Goal: Task Accomplishment & Management: Complete application form

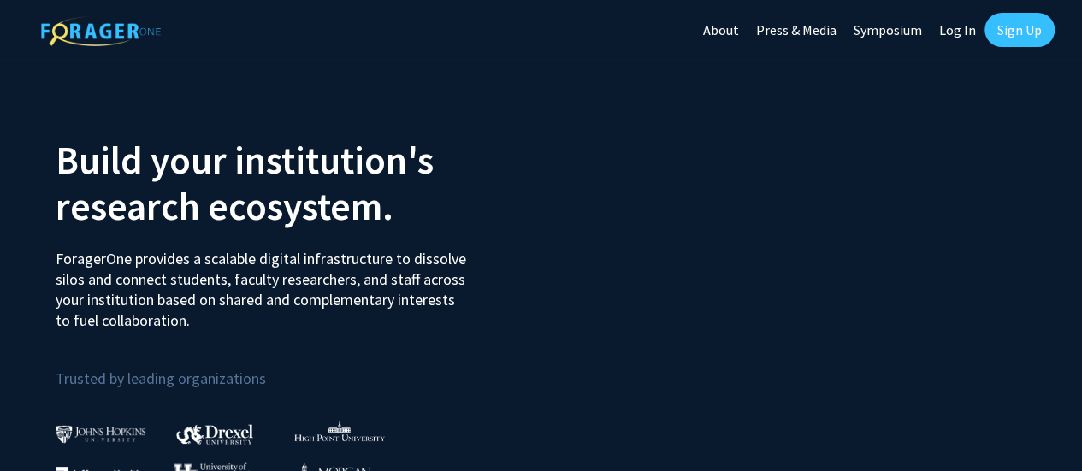
click at [949, 30] on link "Log In" at bounding box center [958, 30] width 54 height 60
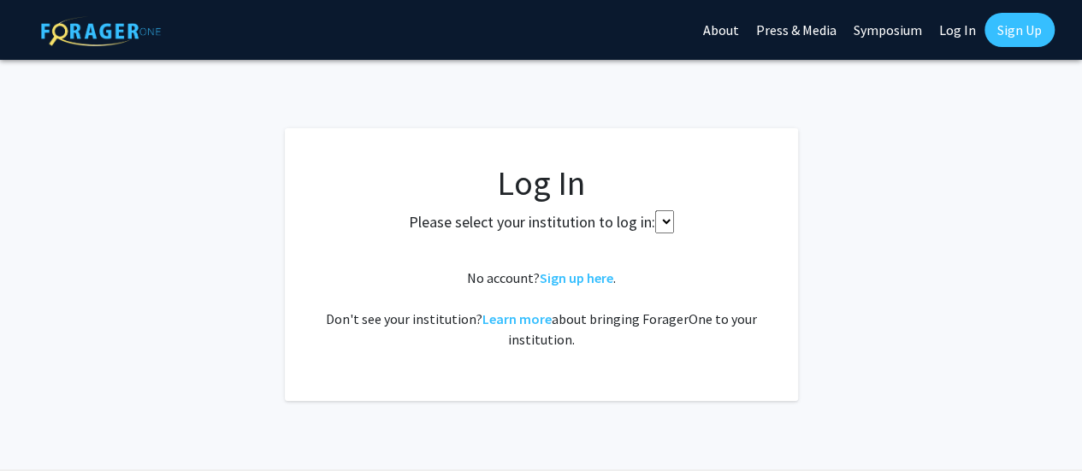
select select
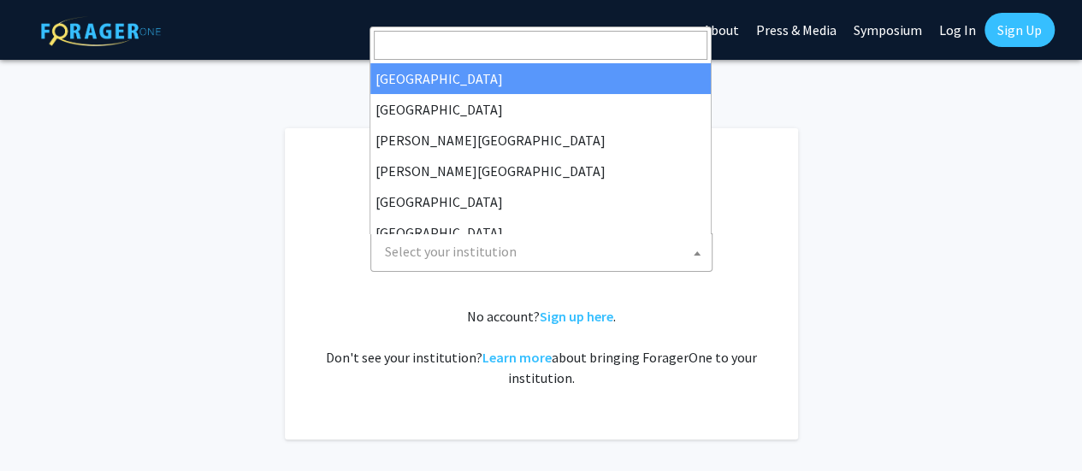
click at [578, 266] on span "Select your institution" at bounding box center [545, 251] width 334 height 35
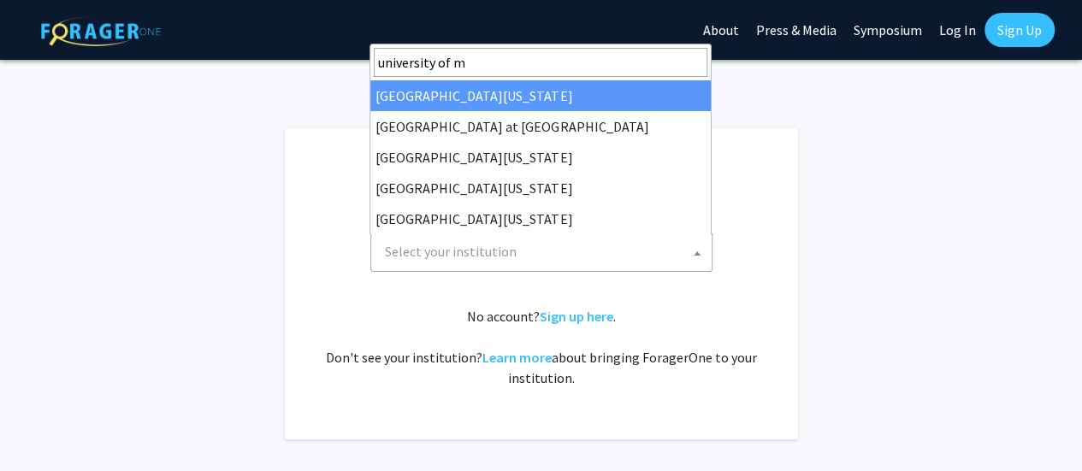
type input "university of mi"
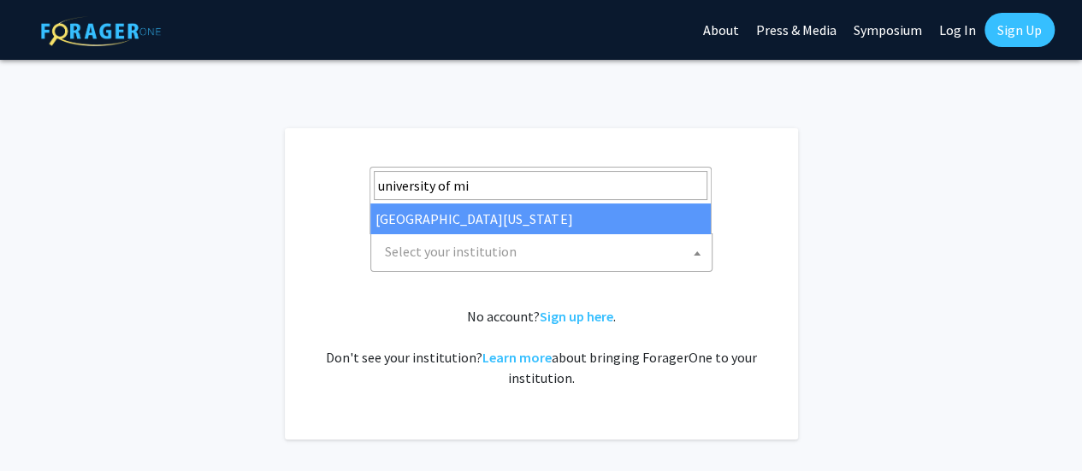
select select "33"
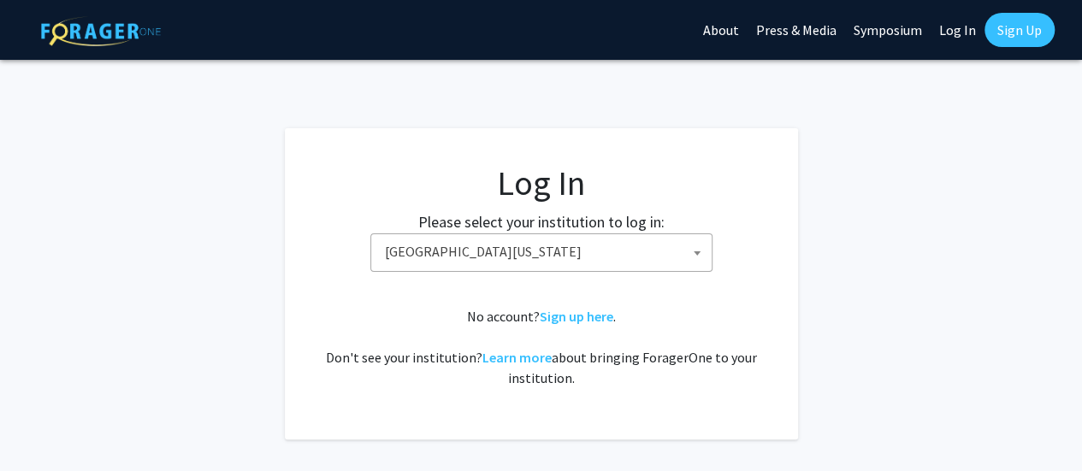
scroll to position [98, 0]
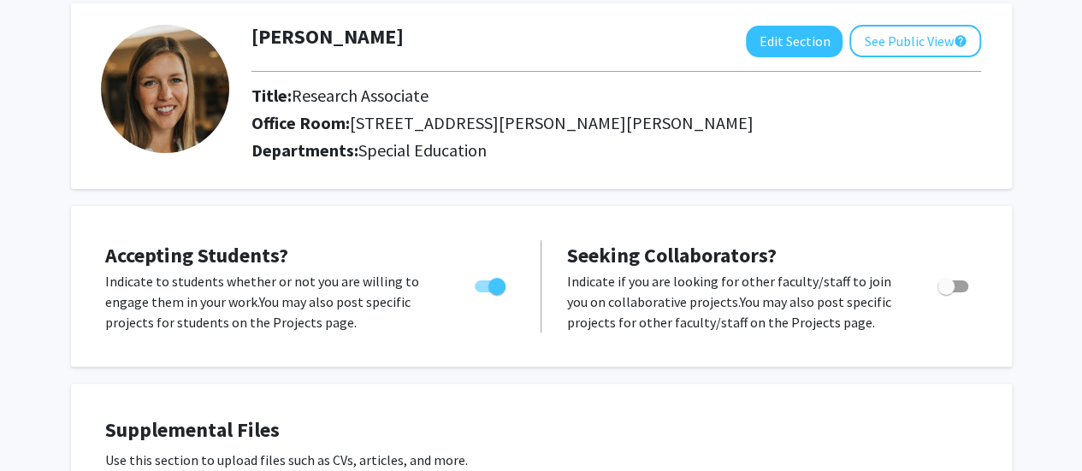
scroll to position [89, 0]
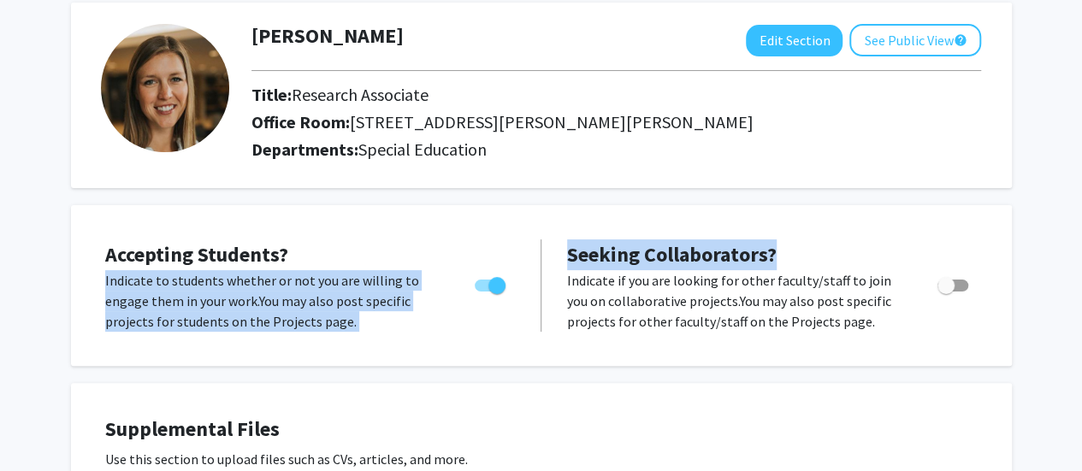
drag, startPoint x: 823, startPoint y: 196, endPoint x: 496, endPoint y: 244, distance: 330.3
click at [496, 244] on div "Accepting Students? Indicate to students whether or not you are willing to enga…" at bounding box center [310, 286] width 410 height 92
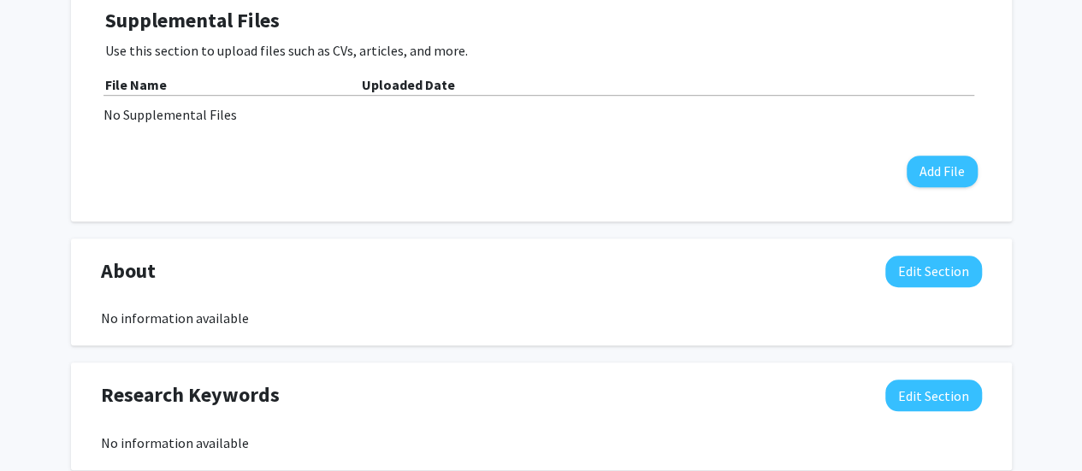
scroll to position [0, 0]
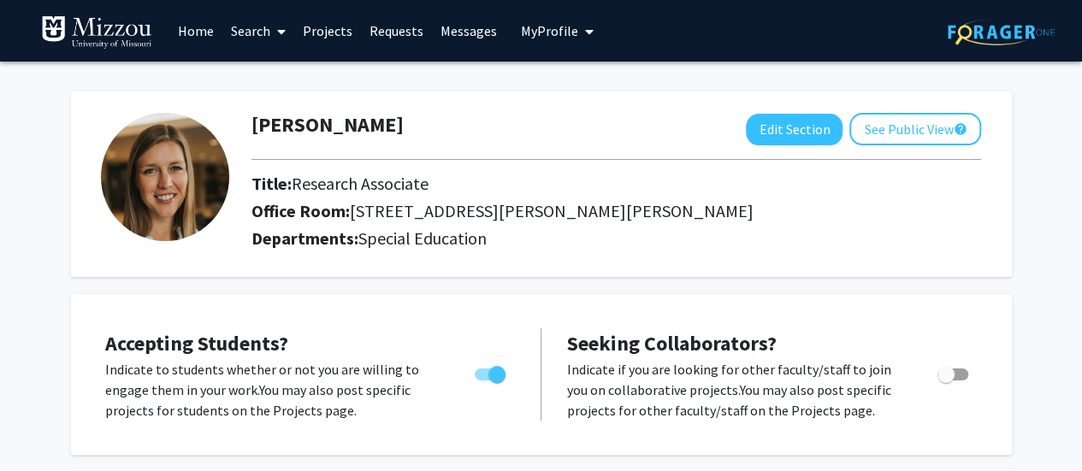
click at [196, 41] on link "Home" at bounding box center [195, 31] width 53 height 60
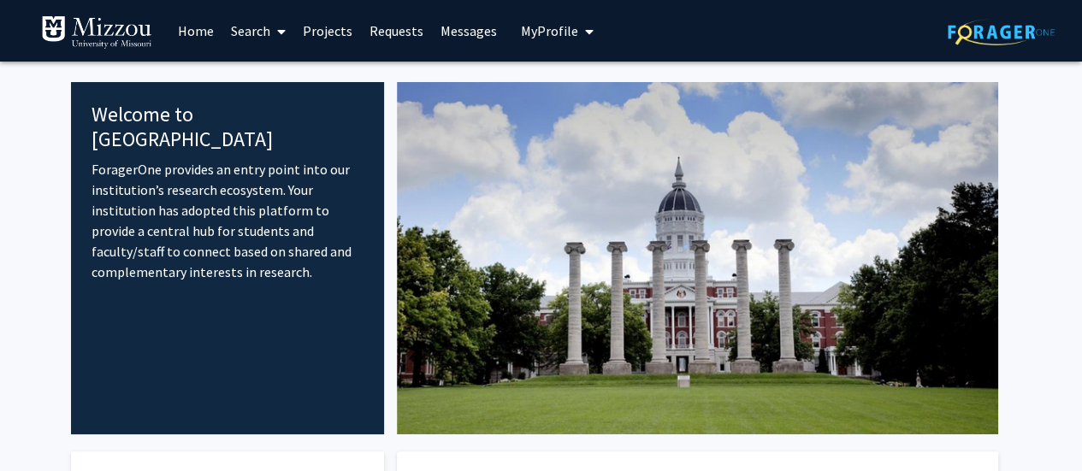
click at [270, 30] on link "Search" at bounding box center [258, 31] width 72 height 60
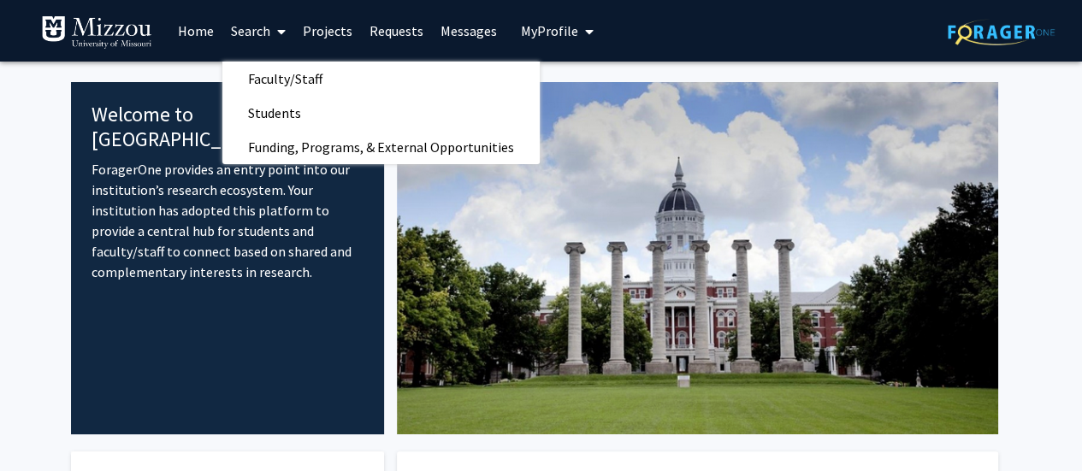
click at [378, 33] on link "Requests" at bounding box center [396, 31] width 71 height 60
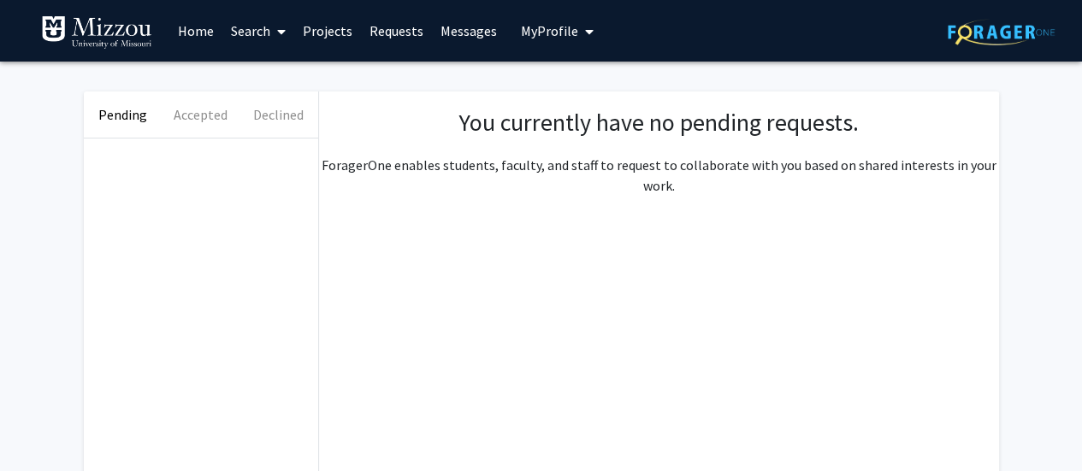
click at [543, 37] on span "My Profile" at bounding box center [549, 30] width 57 height 17
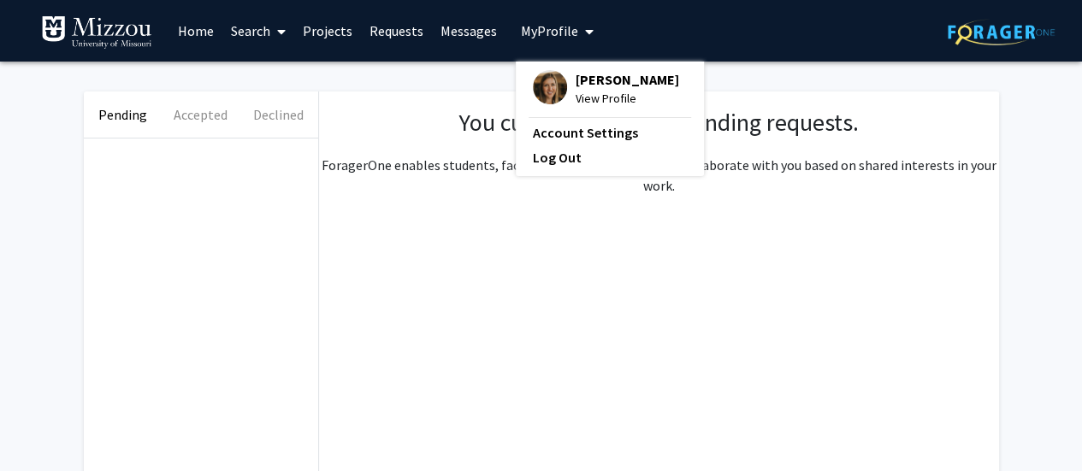
click at [334, 29] on link "Projects" at bounding box center [327, 31] width 67 height 60
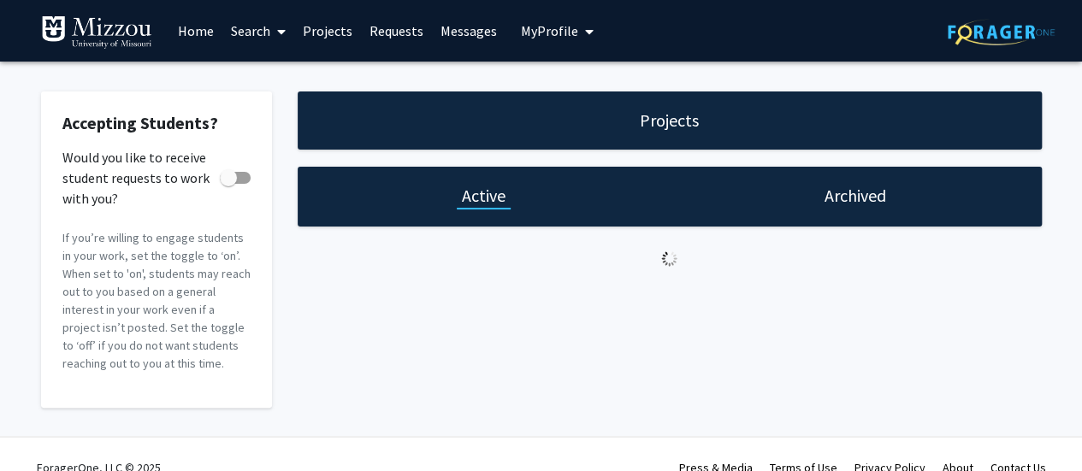
checkbox input "true"
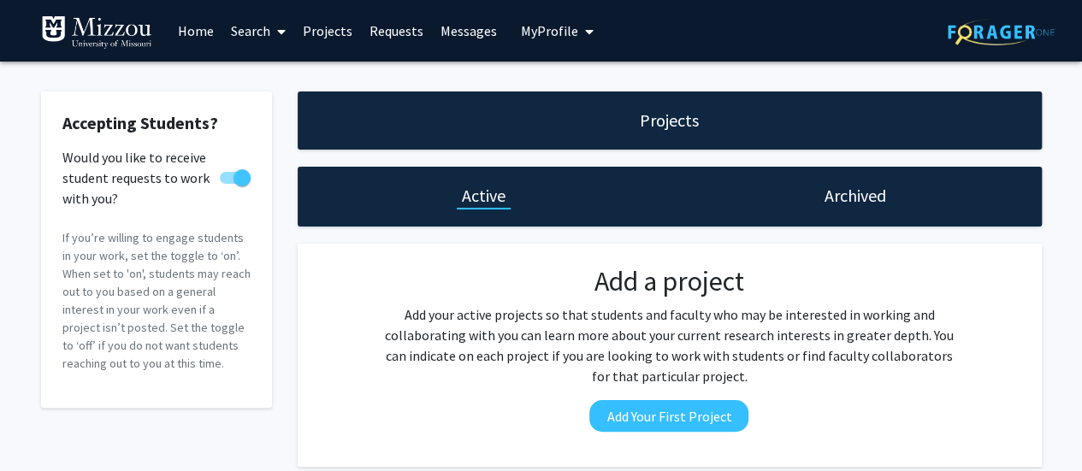
scroll to position [86, 0]
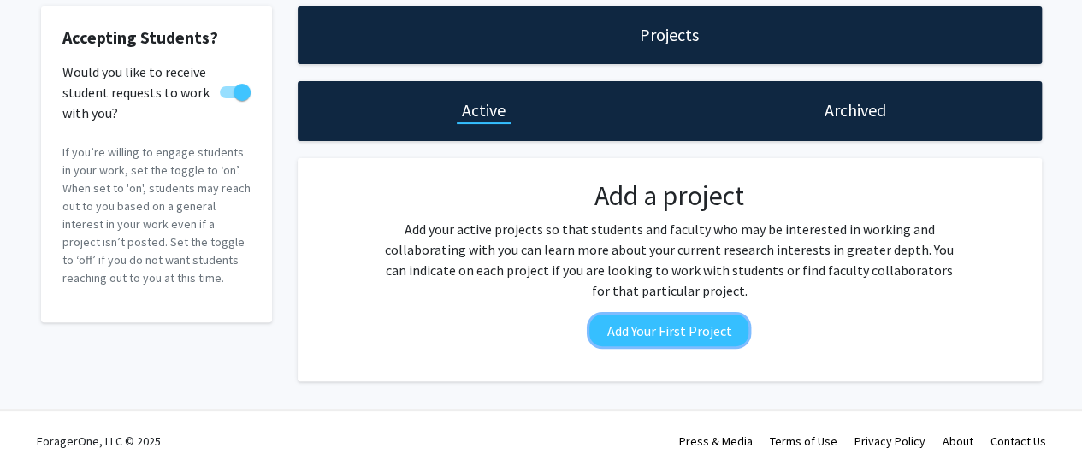
click at [662, 334] on button "Add Your First Project" at bounding box center [668, 331] width 159 height 32
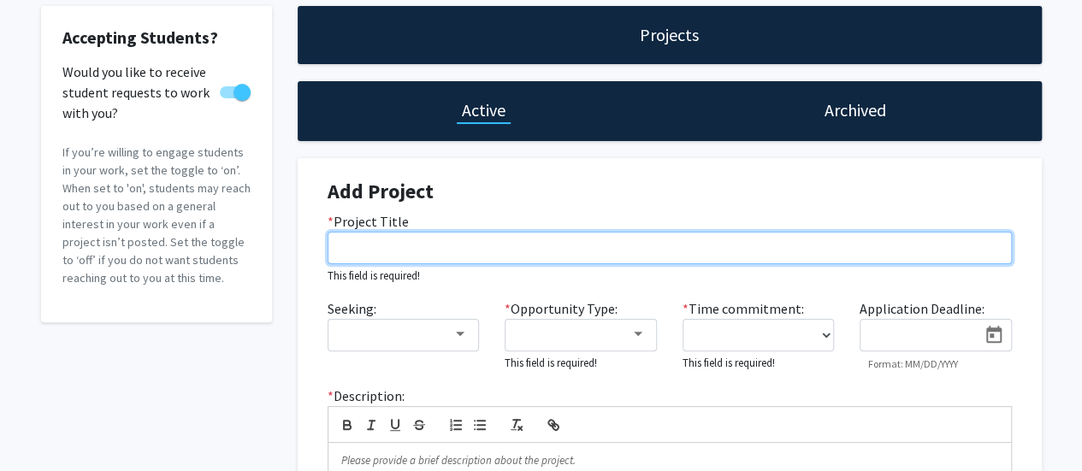
click at [424, 247] on input "* Project Title" at bounding box center [670, 248] width 684 height 33
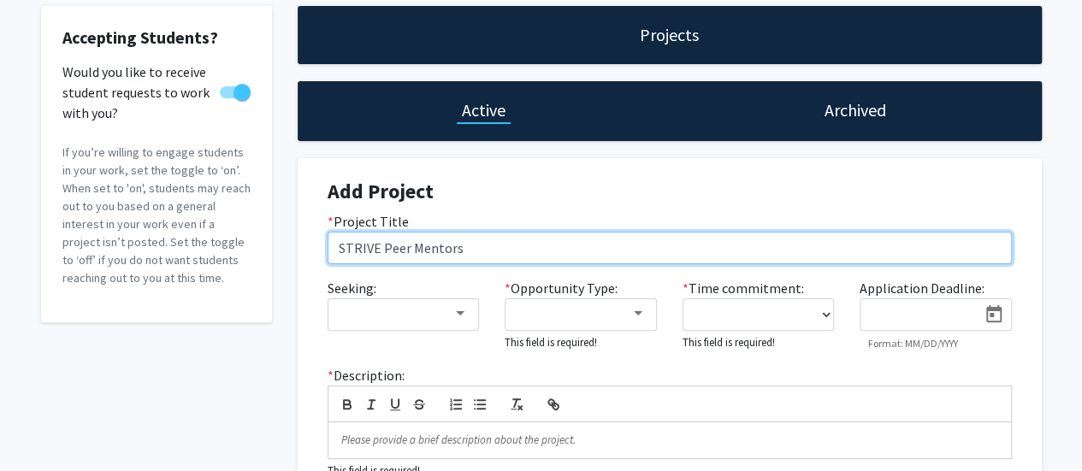
type input "STRIVE Peer Mentors"
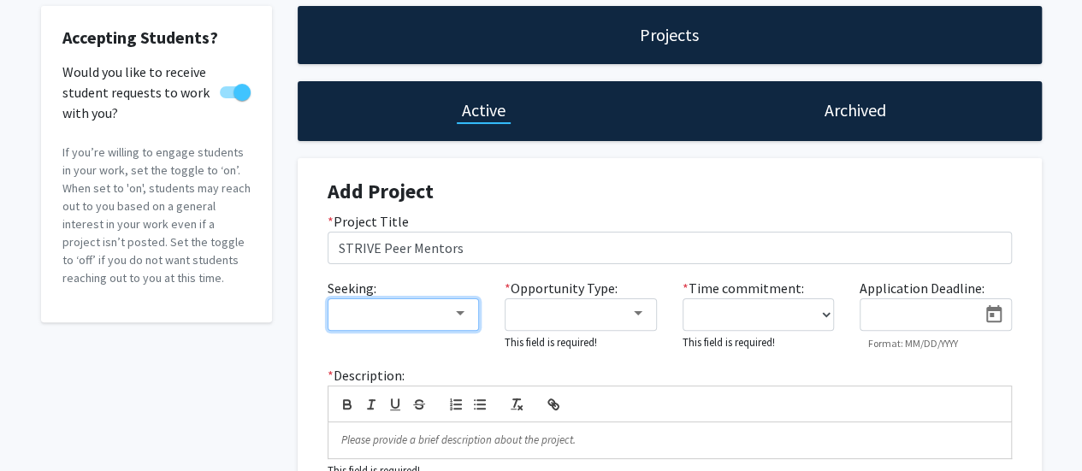
click at [429, 328] on mat-select at bounding box center [404, 315] width 152 height 33
click at [441, 311] on div at bounding box center [396, 314] width 115 height 21
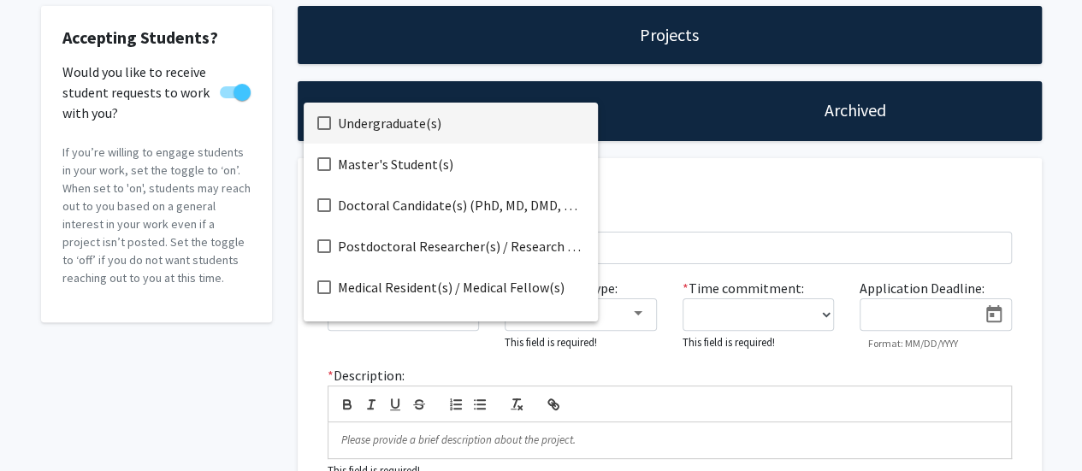
click at [399, 121] on span "Undergraduate(s)" at bounding box center [461, 123] width 246 height 41
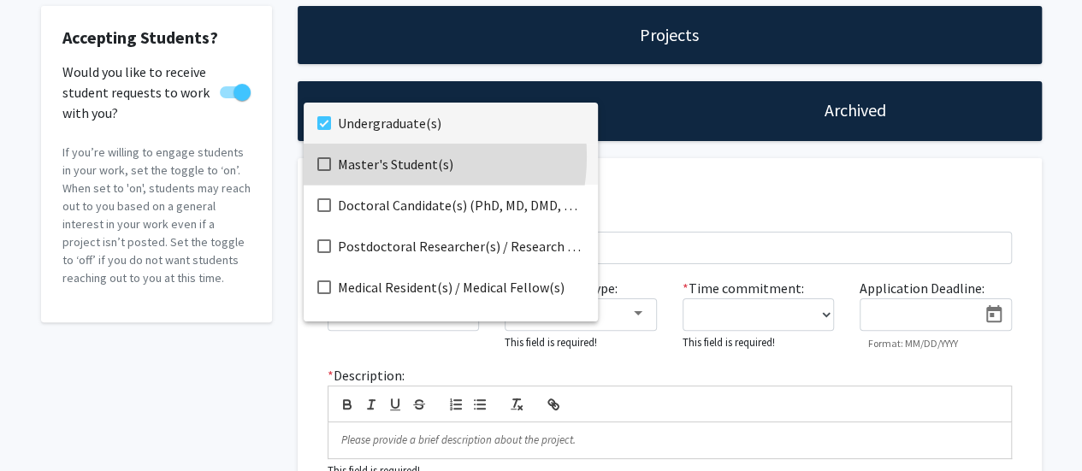
click at [384, 157] on span "Master's Student(s)" at bounding box center [461, 164] width 246 height 41
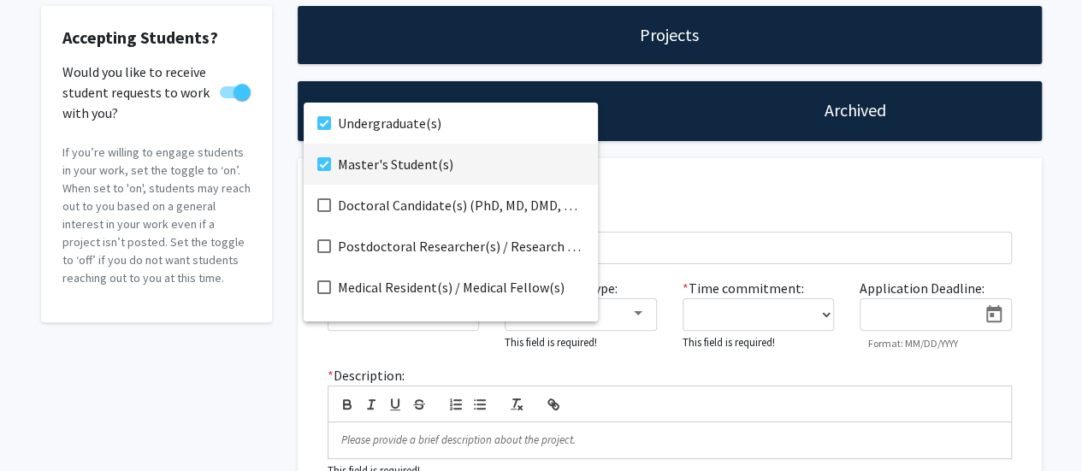
click at [706, 207] on div at bounding box center [541, 235] width 1082 height 471
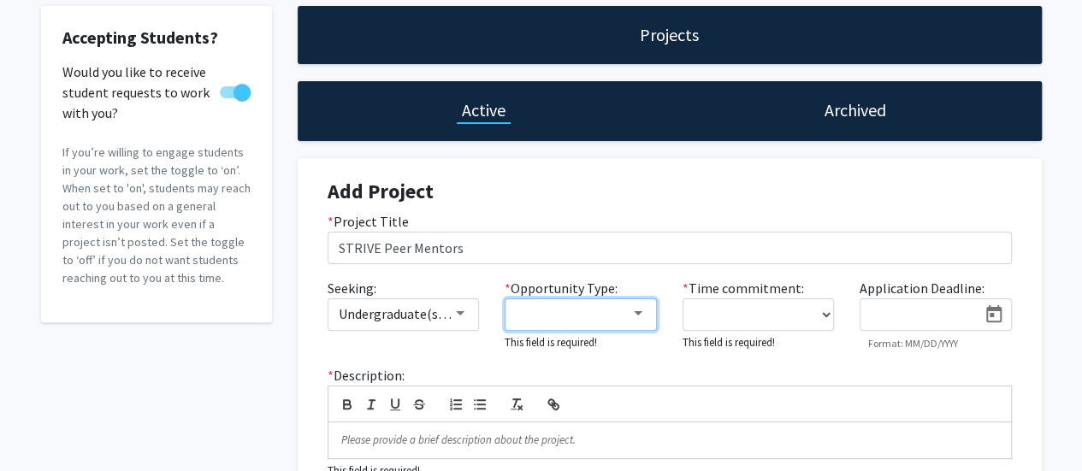
click at [627, 324] on mat-select at bounding box center [581, 315] width 152 height 33
click at [640, 319] on div at bounding box center [637, 314] width 15 height 14
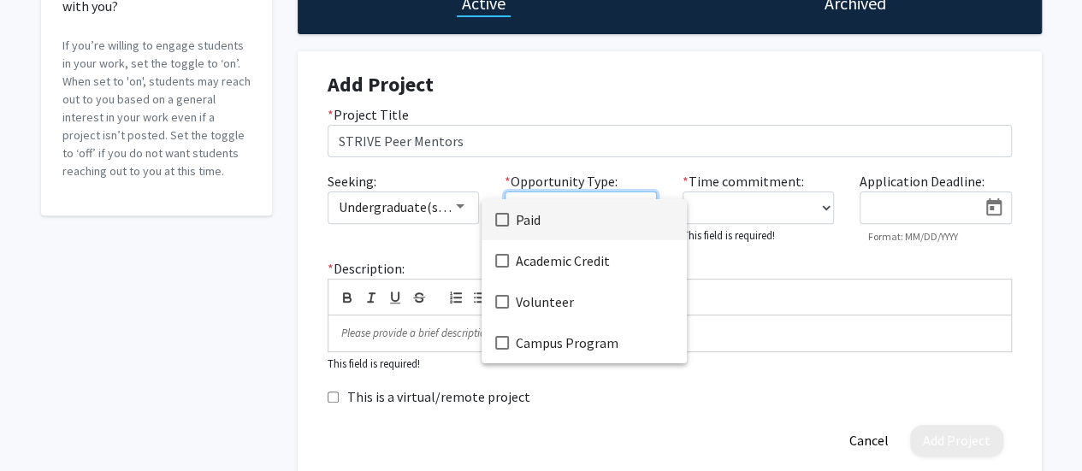
scroll to position [193, 0]
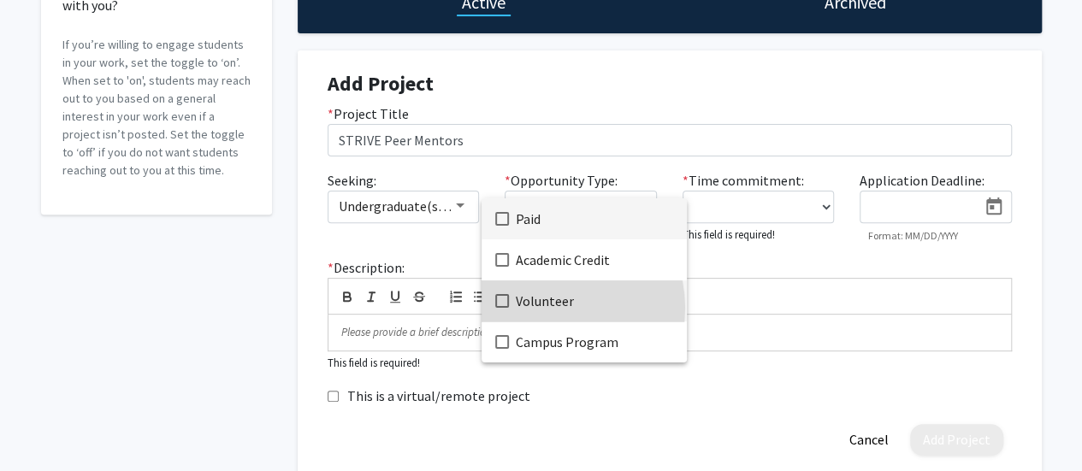
click at [549, 308] on span "Volunteer" at bounding box center [594, 301] width 157 height 41
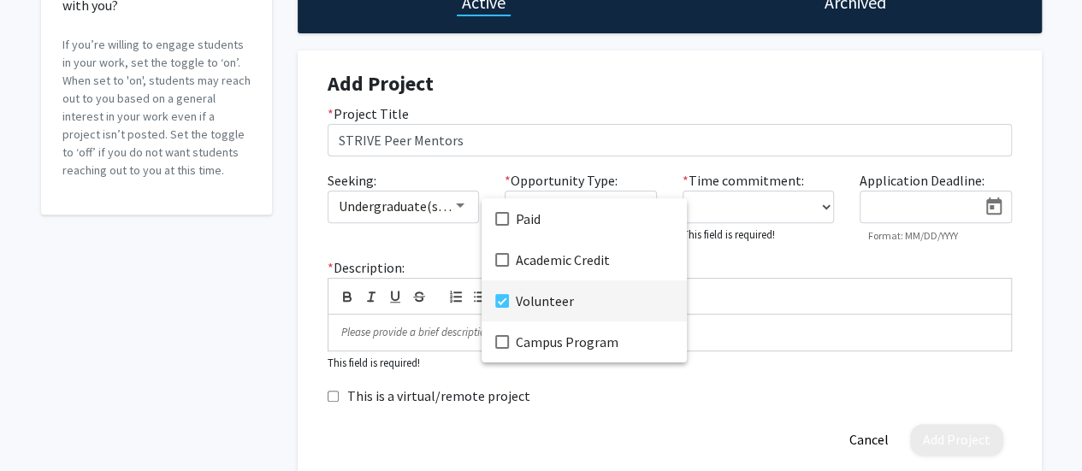
drag, startPoint x: 820, startPoint y: 144, endPoint x: 826, endPoint y: 206, distance: 62.7
click at [826, 206] on div at bounding box center [541, 235] width 1082 height 471
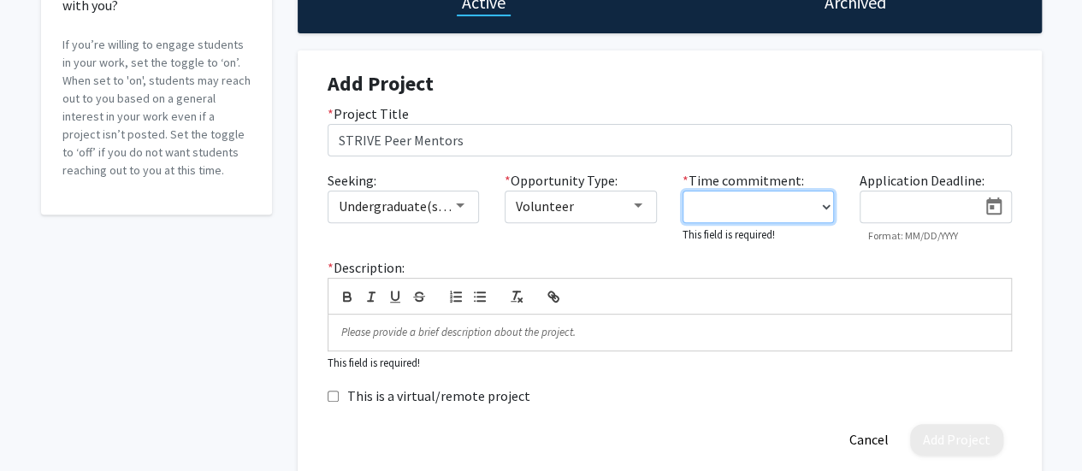
click at [826, 206] on select "0 - 5 hours/week 5 - 10 hours/week 10 - 15 hours/week 15 - 20 hours/week 20 - 3…" at bounding box center [759, 207] width 152 height 33
select select "0 - 5"
click at [683, 191] on select "0 - 5 hours/week 5 - 10 hours/week 10 - 15 hours/week 15 - 20 hours/week 20 - 3…" at bounding box center [759, 207] width 152 height 33
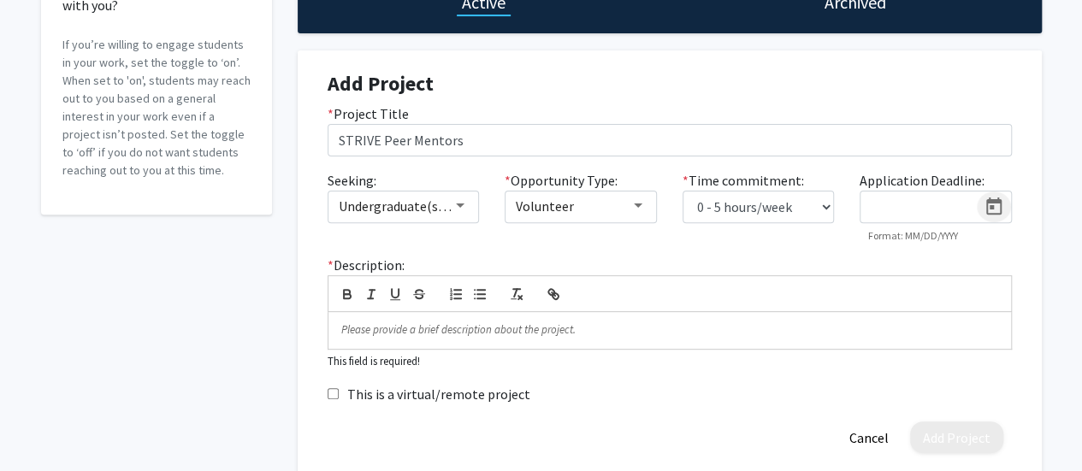
click at [991, 204] on icon "Open calendar" at bounding box center [994, 207] width 21 height 21
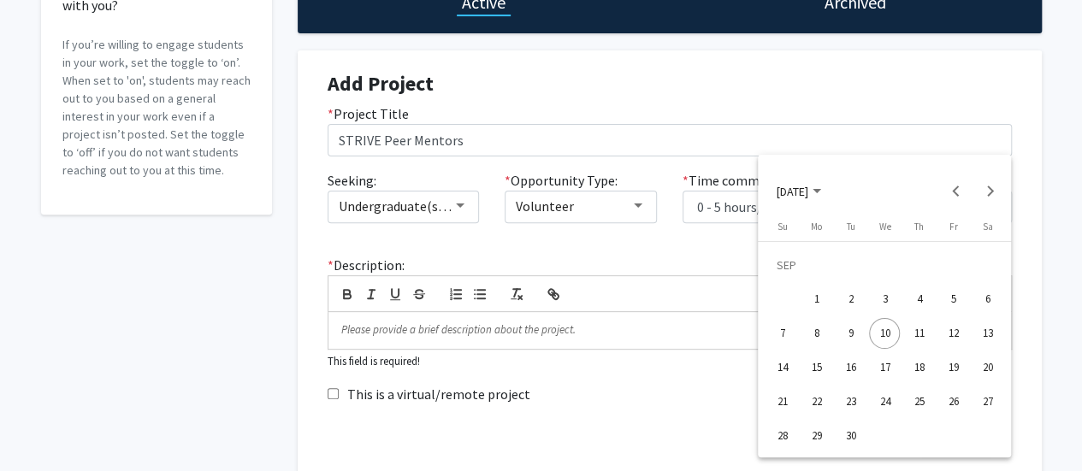
click at [953, 366] on div "19" at bounding box center [953, 367] width 31 height 31
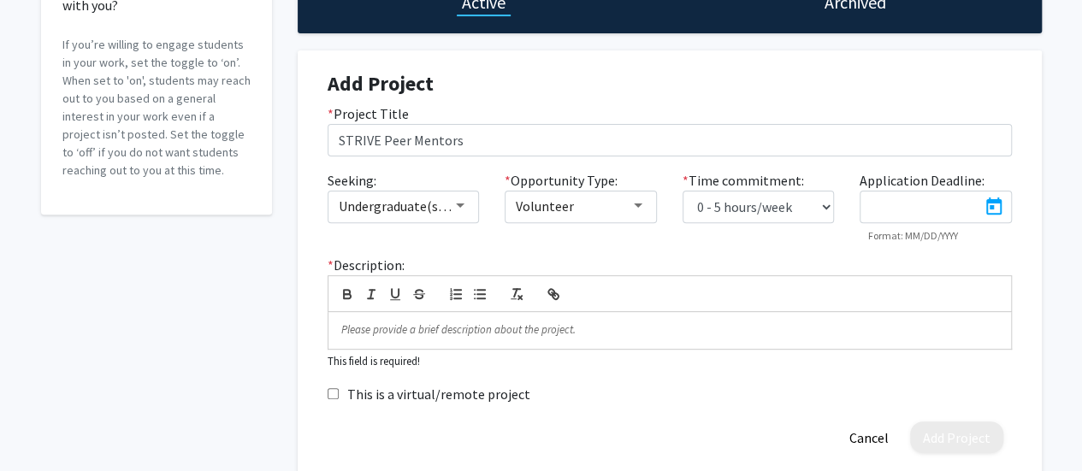
type input "[DATE]"
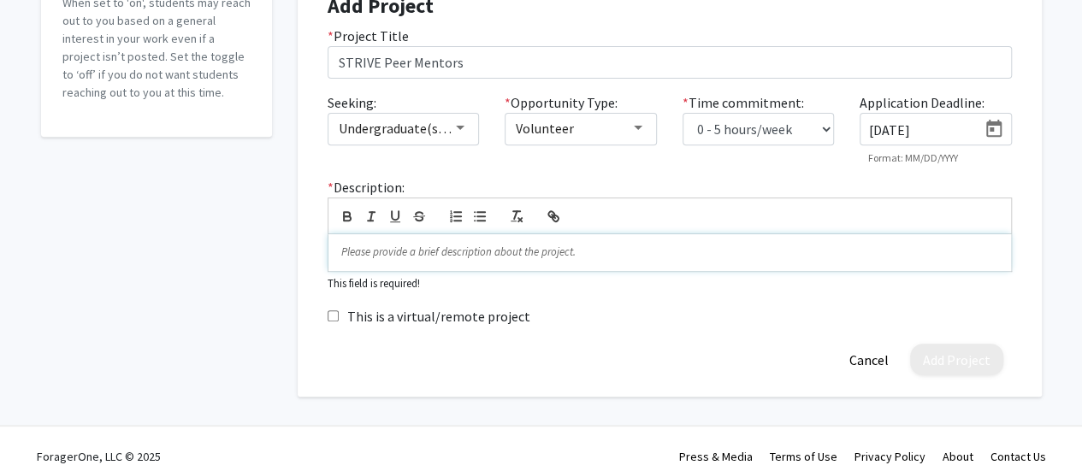
click at [483, 256] on p at bounding box center [669, 252] width 657 height 15
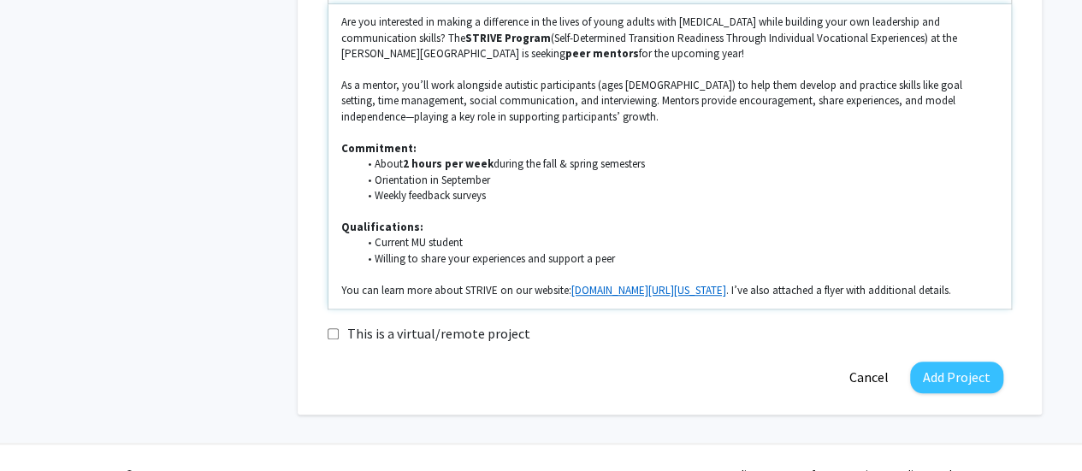
scroll to position [509, 0]
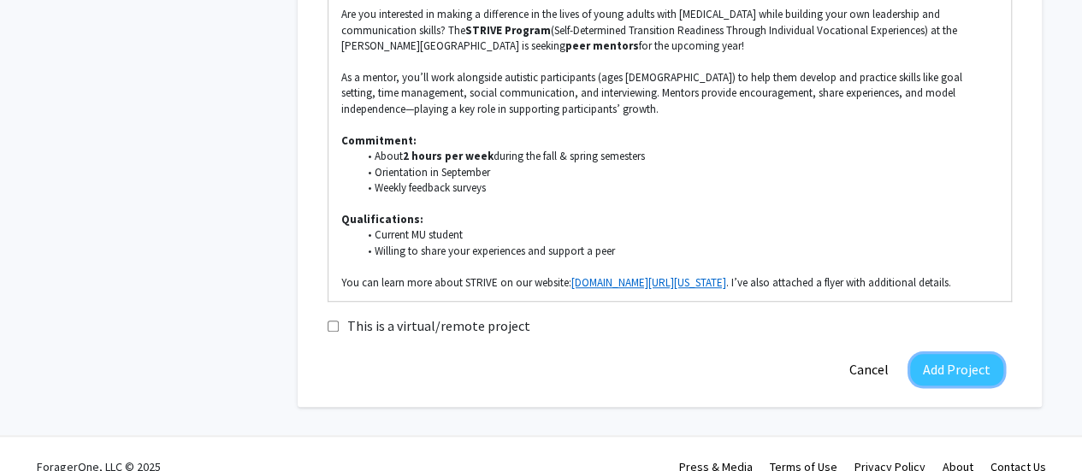
click at [981, 365] on button "Add Project" at bounding box center [956, 370] width 93 height 32
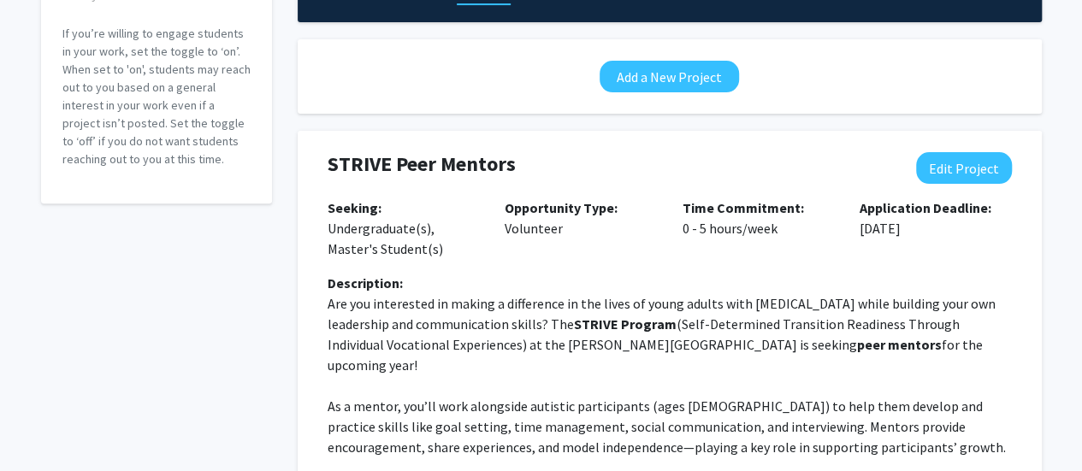
scroll to position [204, 0]
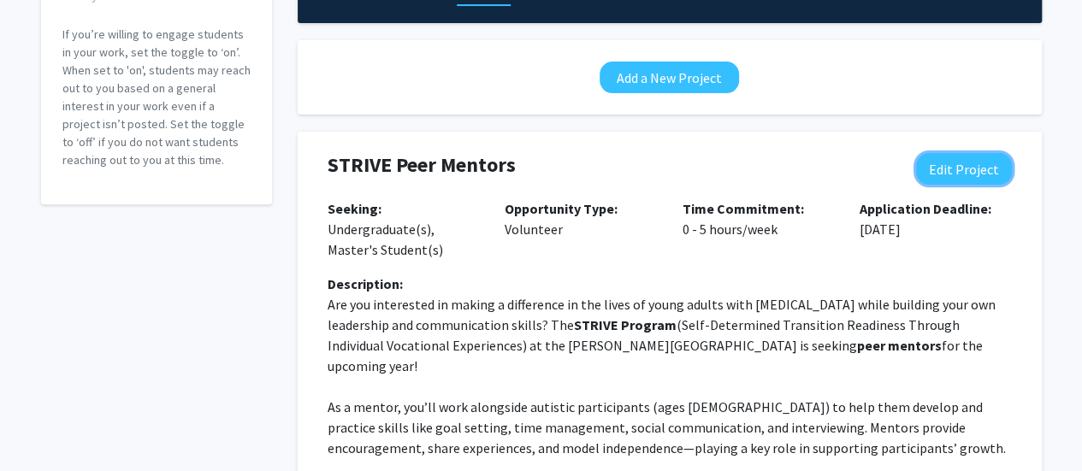
click at [974, 169] on button "Edit Project" at bounding box center [964, 169] width 96 height 32
select select "0 - 5"
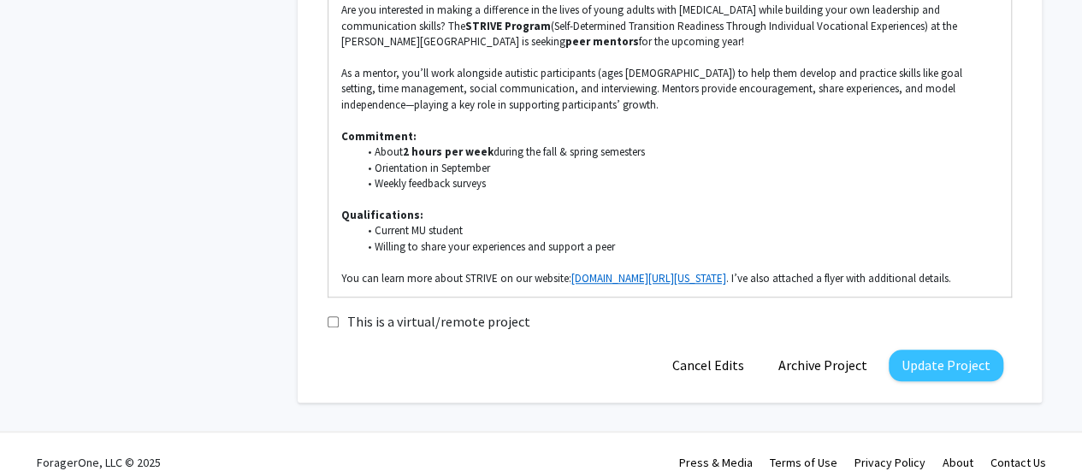
scroll to position [624, 0]
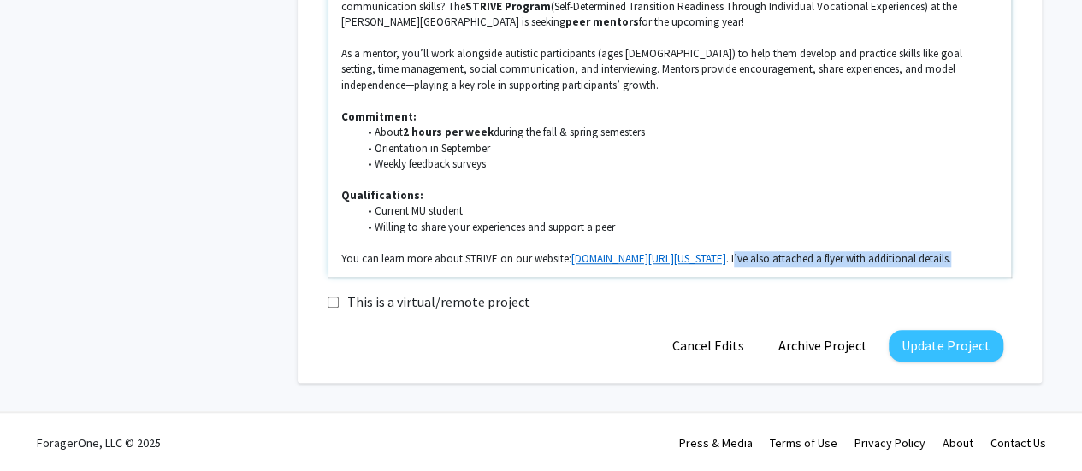
drag, startPoint x: 987, startPoint y: 257, endPoint x: 747, endPoint y: 258, distance: 240.4
click at [747, 258] on p "You can learn more about STRIVE on our website: [DOMAIN_NAME][URL][US_STATE] . …" at bounding box center [669, 259] width 657 height 15
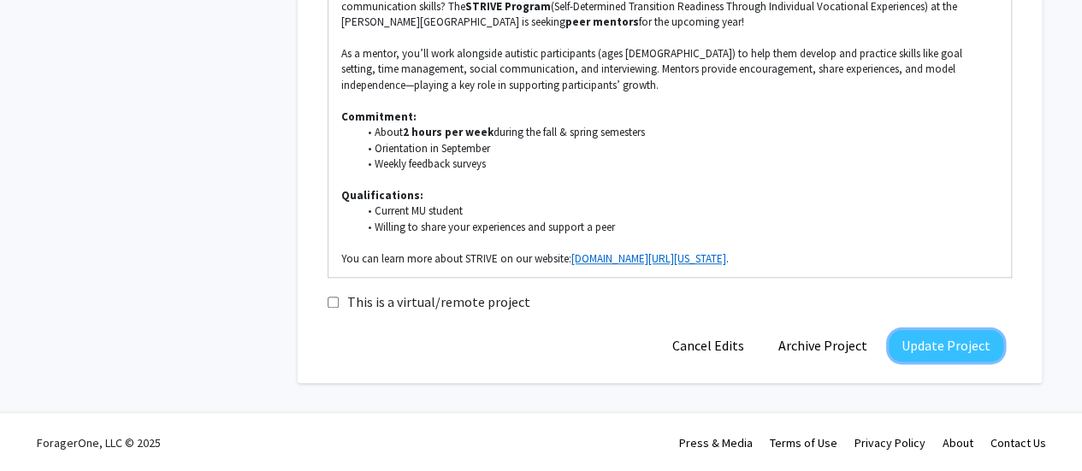
click at [964, 356] on button "Update Project" at bounding box center [946, 346] width 115 height 32
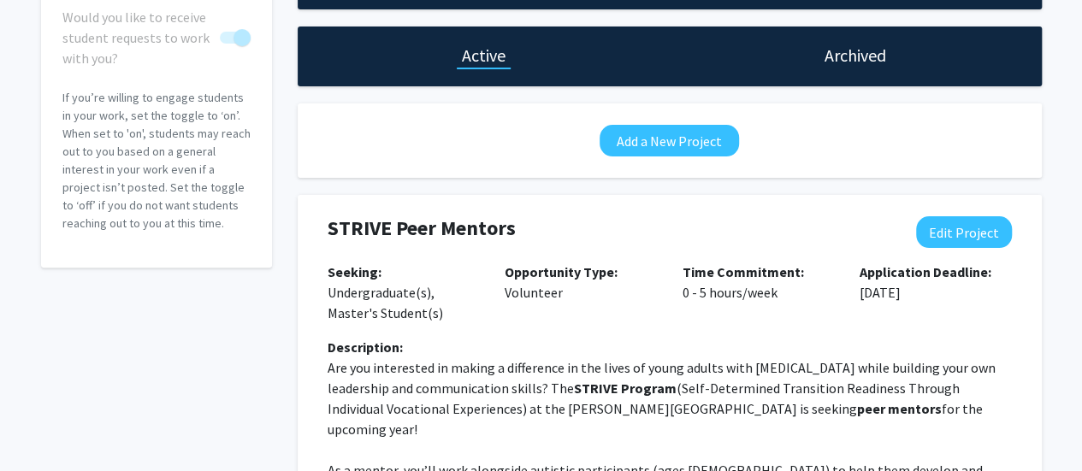
scroll to position [0, 0]
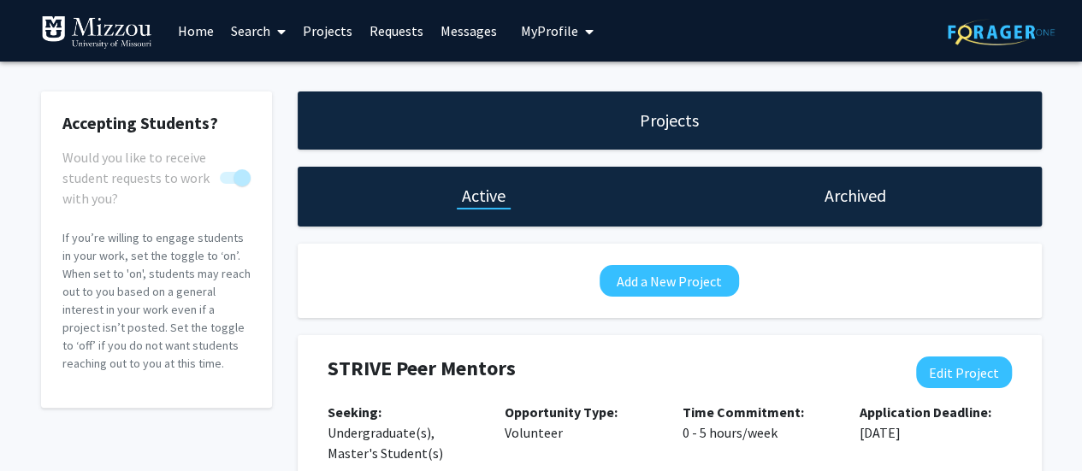
click at [260, 35] on link "Search" at bounding box center [258, 31] width 72 height 60
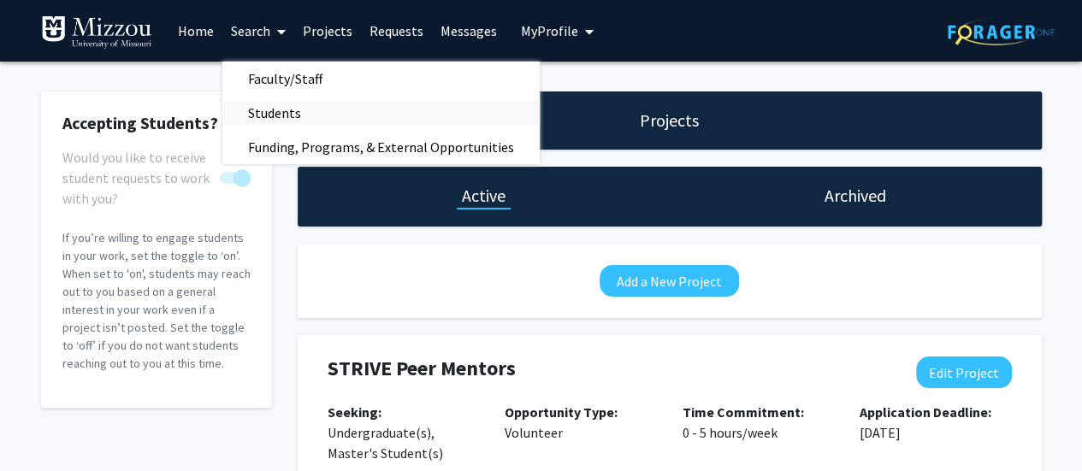
click at [308, 111] on span "Students" at bounding box center [274, 113] width 104 height 34
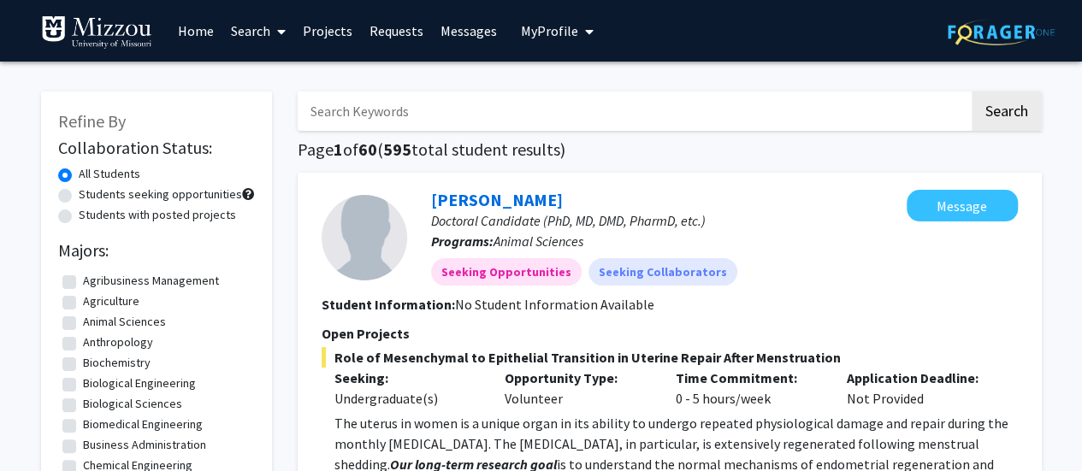
click at [260, 29] on link "Search" at bounding box center [258, 31] width 72 height 60
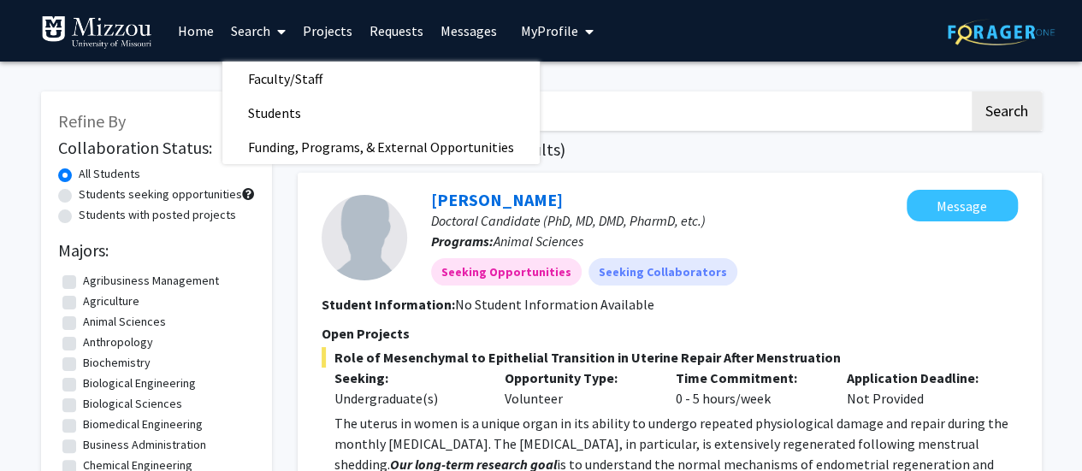
click at [322, 20] on link "Projects" at bounding box center [327, 31] width 67 height 60
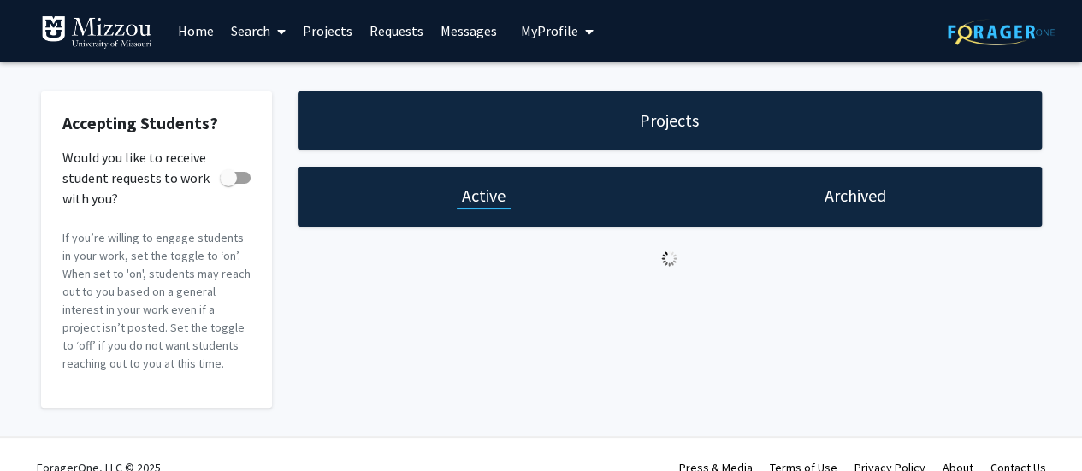
checkbox input "true"
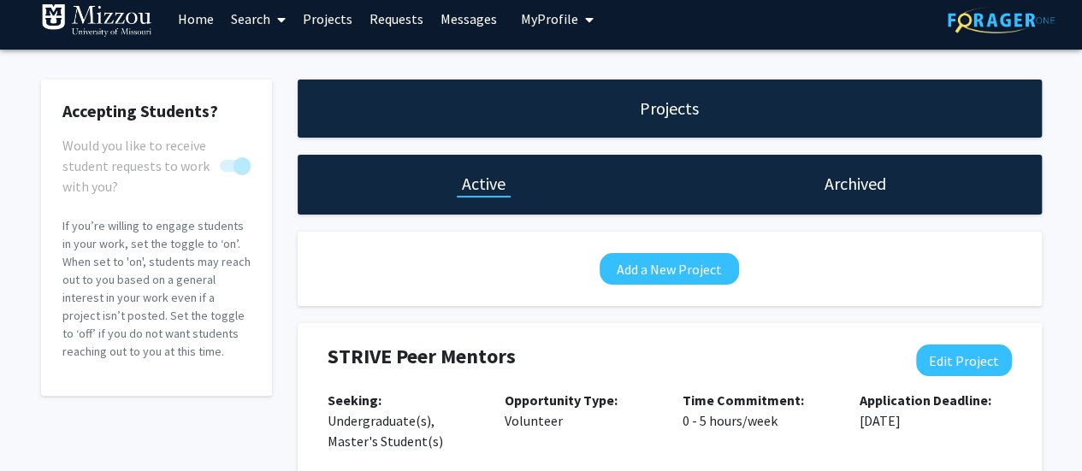
scroll to position [15, 0]
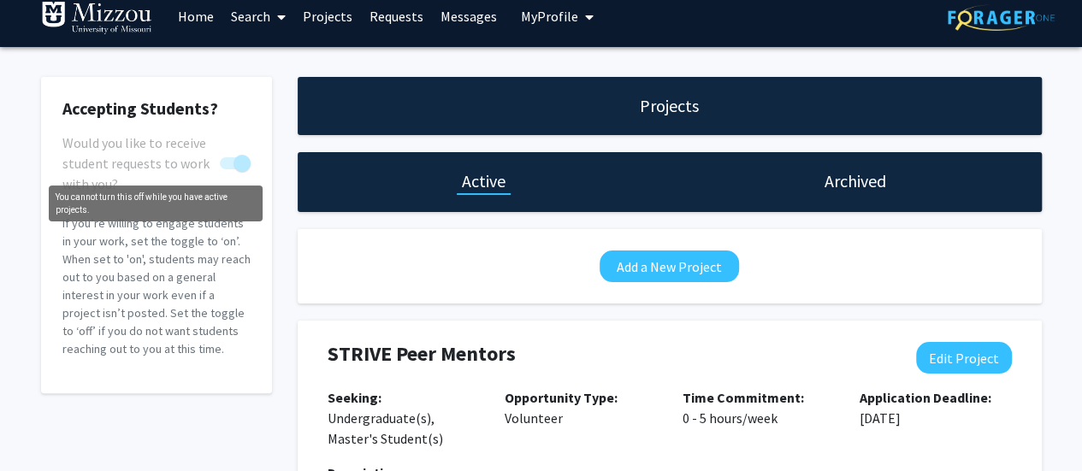
click at [161, 140] on span "Would you like to receive student requests to work with you?" at bounding box center [137, 164] width 151 height 62
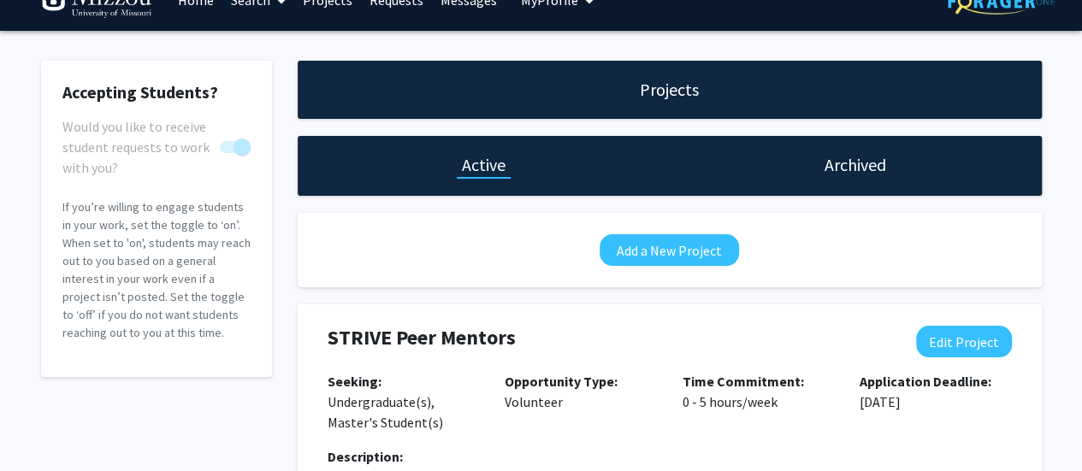
scroll to position [0, 0]
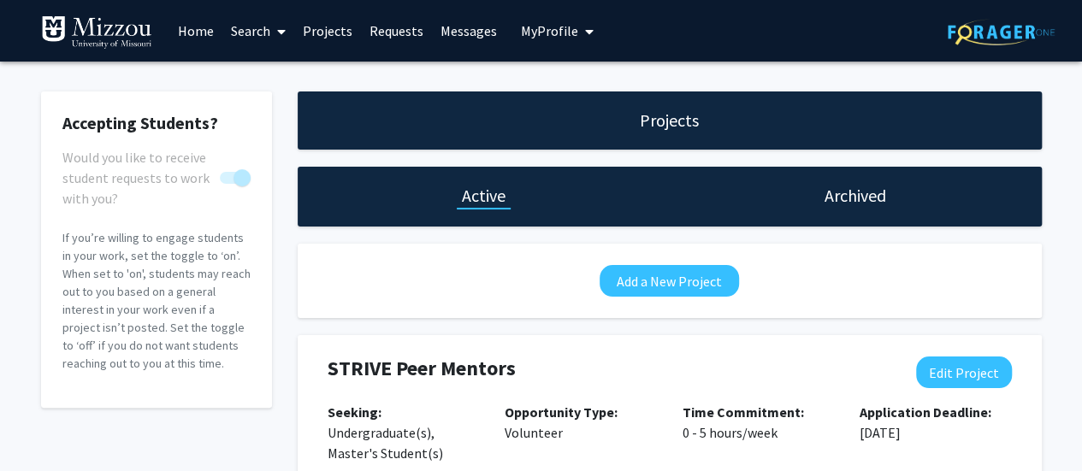
click at [578, 31] on span "My profile dropdown to access profile and logout" at bounding box center [585, 32] width 15 height 60
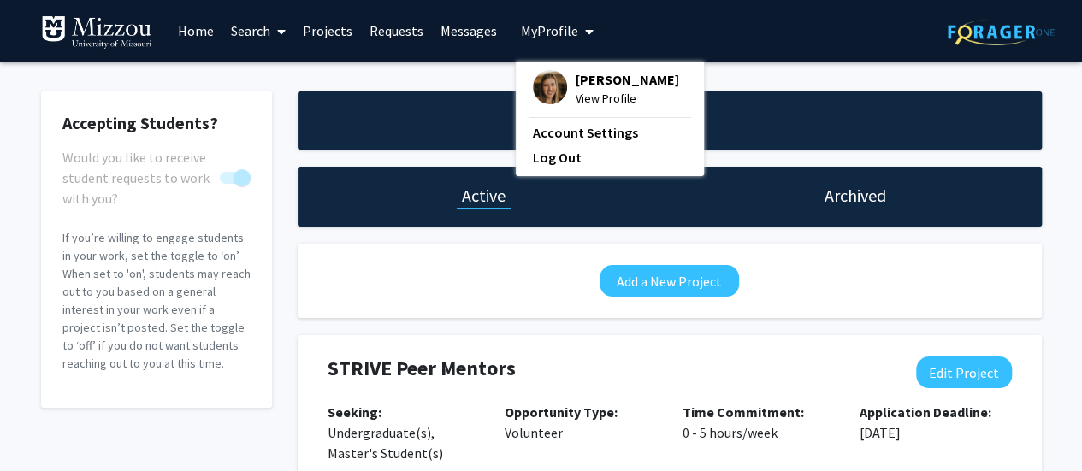
click at [263, 35] on link "Search" at bounding box center [258, 31] width 72 height 60
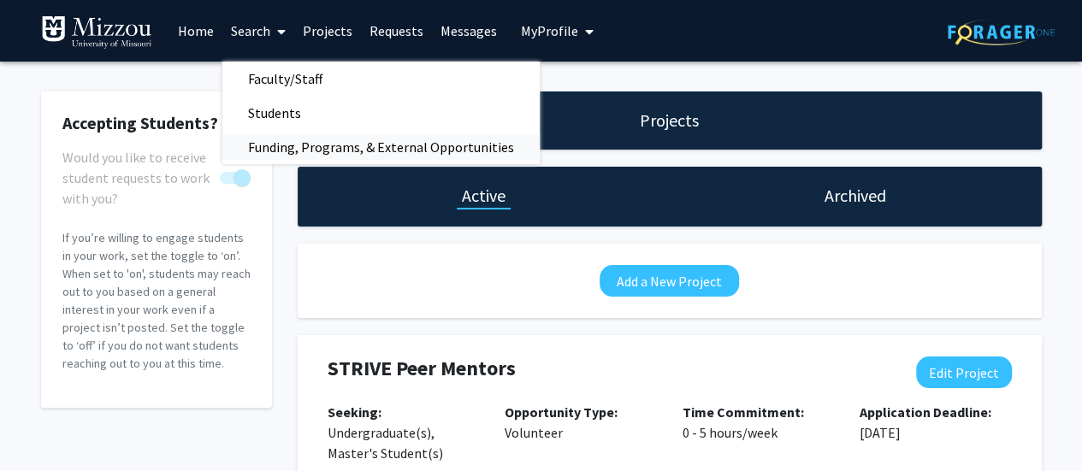
click at [328, 152] on span "Funding, Programs, & External Opportunities" at bounding box center [380, 147] width 317 height 34
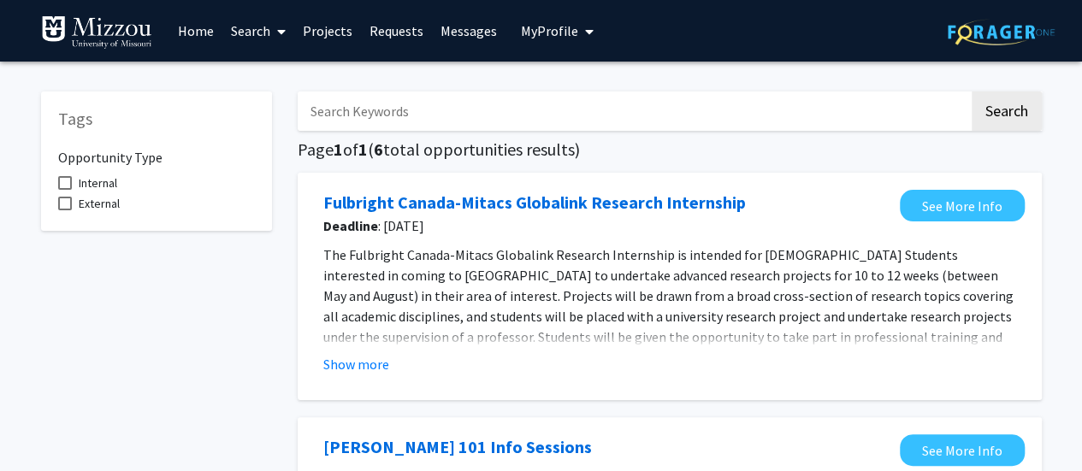
click at [462, 99] on input "Search Keywords" at bounding box center [634, 111] width 672 height 39
type input "strive"
click at [972, 92] on button "Search" at bounding box center [1007, 111] width 70 height 39
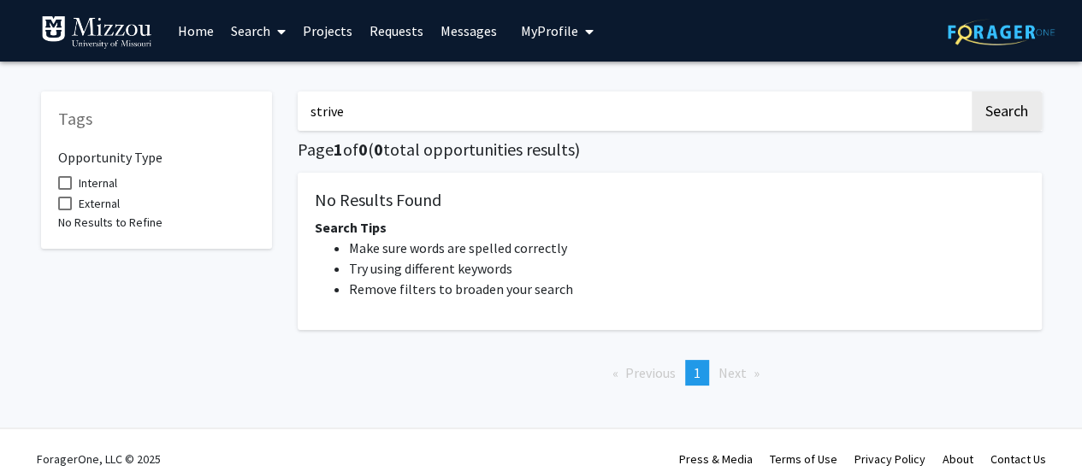
click at [530, 40] on button "My Profile" at bounding box center [557, 31] width 83 height 62
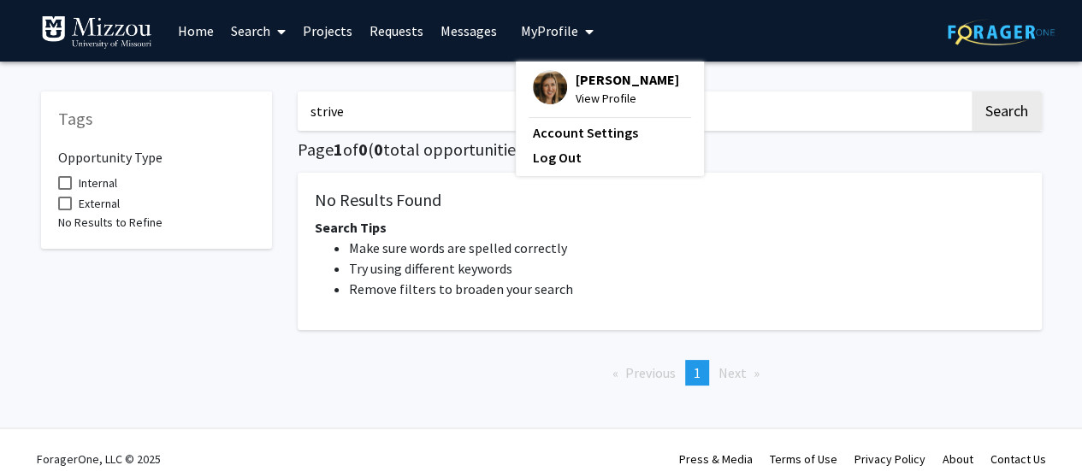
click at [346, 33] on link "Projects" at bounding box center [327, 31] width 67 height 60
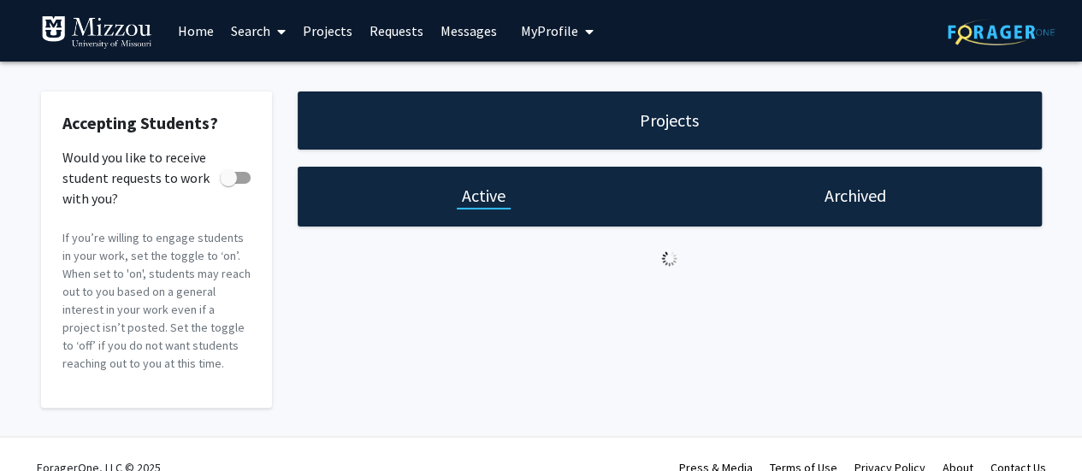
checkbox input "true"
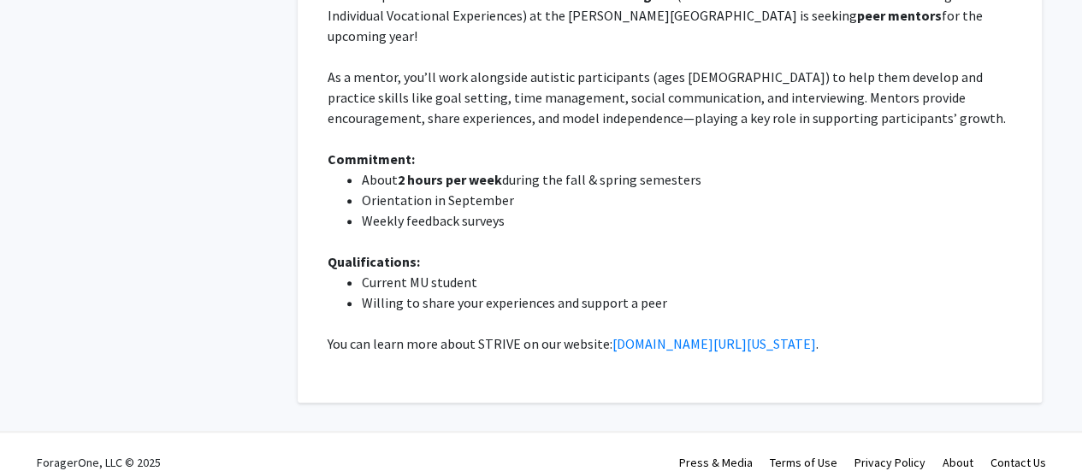
scroll to position [137, 0]
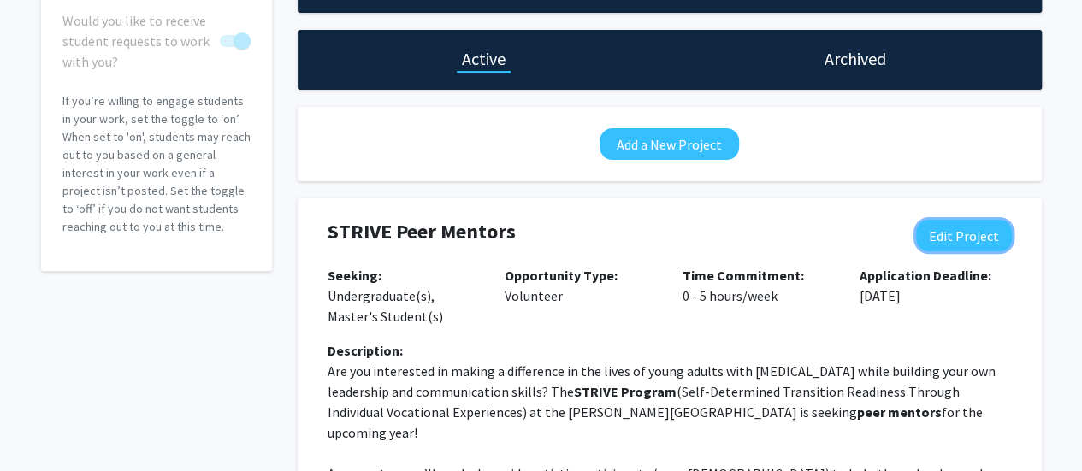
click at [939, 228] on button "Edit Project" at bounding box center [964, 236] width 96 height 32
select select "0 - 5"
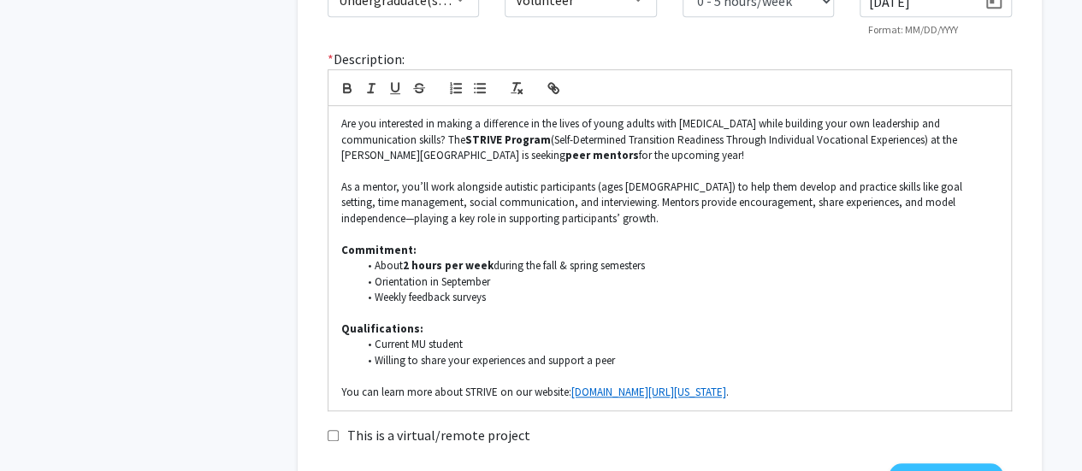
scroll to position [624, 0]
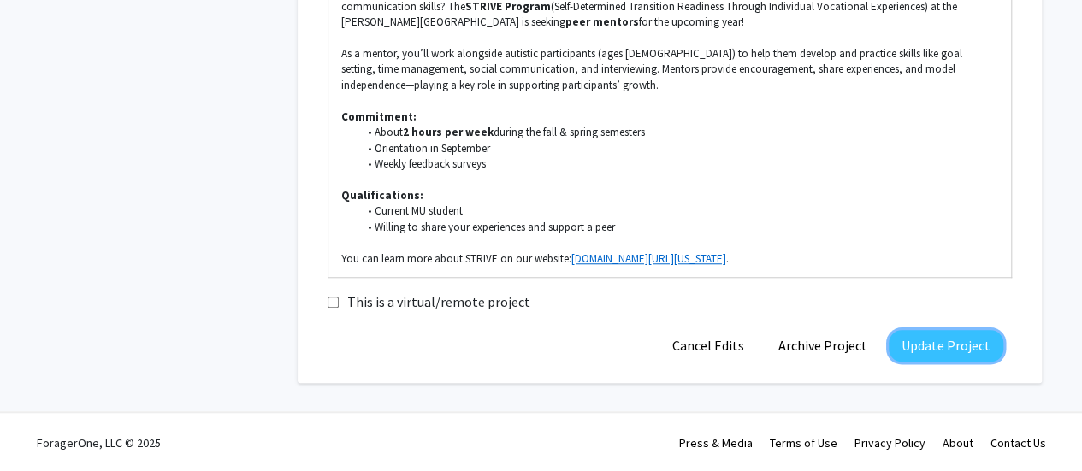
click at [948, 353] on button "Update Project" at bounding box center [946, 346] width 115 height 32
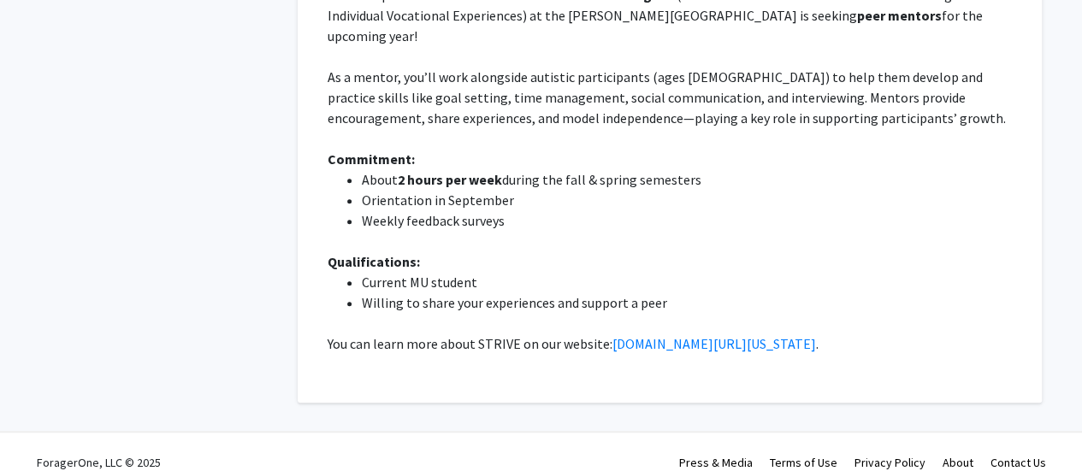
scroll to position [0, 0]
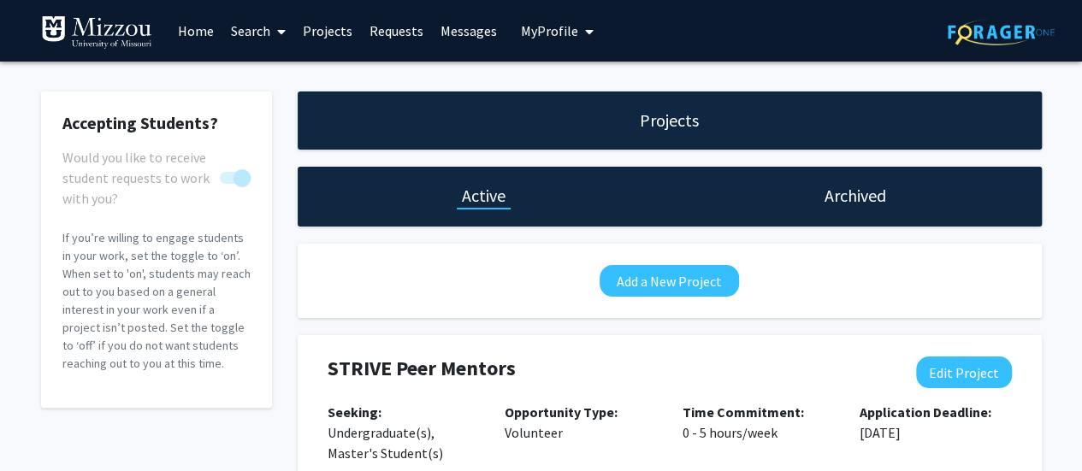
click at [588, 33] on icon "My profile dropdown to access profile and logout" at bounding box center [589, 32] width 9 height 14
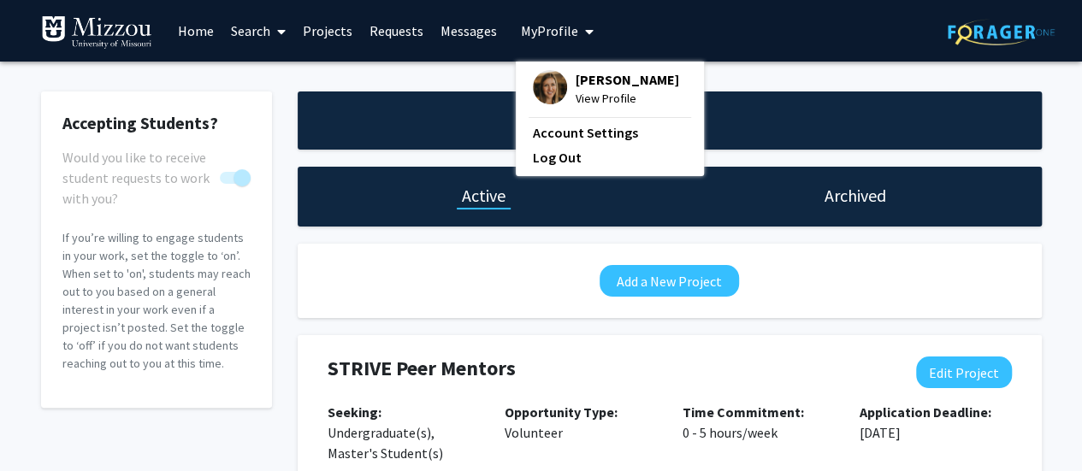
click at [554, 133] on link "Account Settings" at bounding box center [610, 132] width 154 height 21
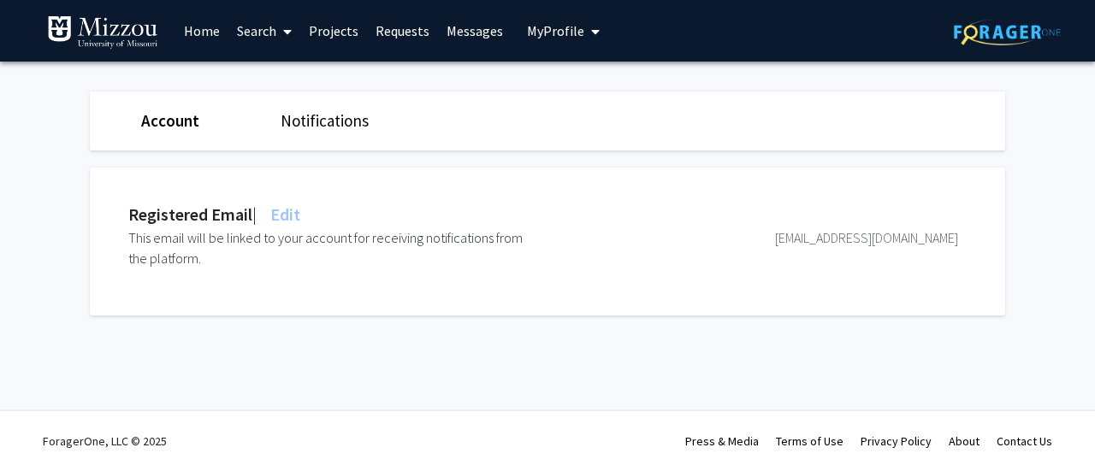
click at [195, 33] on link "Home" at bounding box center [201, 31] width 53 height 60
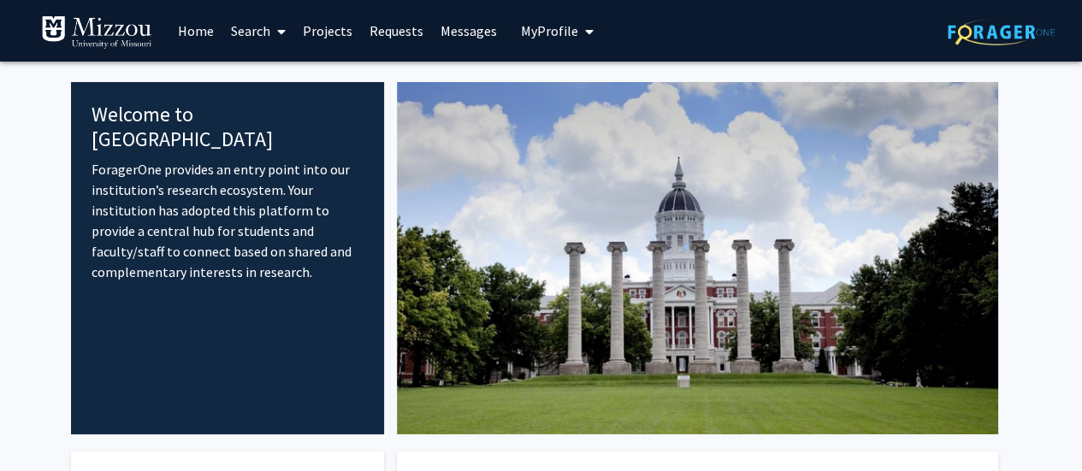
click at [287, 35] on link "Search" at bounding box center [258, 31] width 72 height 60
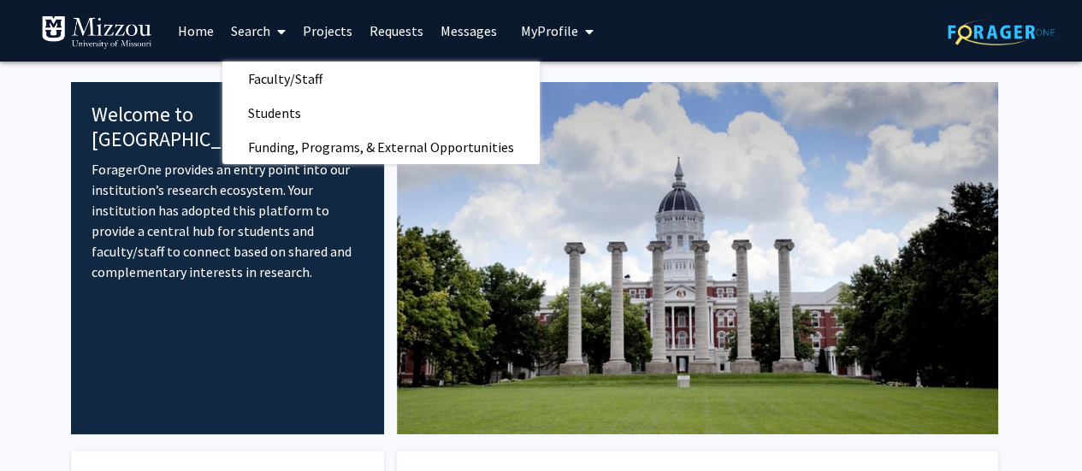
click at [305, 76] on span "Faculty/Staff" at bounding box center [285, 79] width 126 height 34
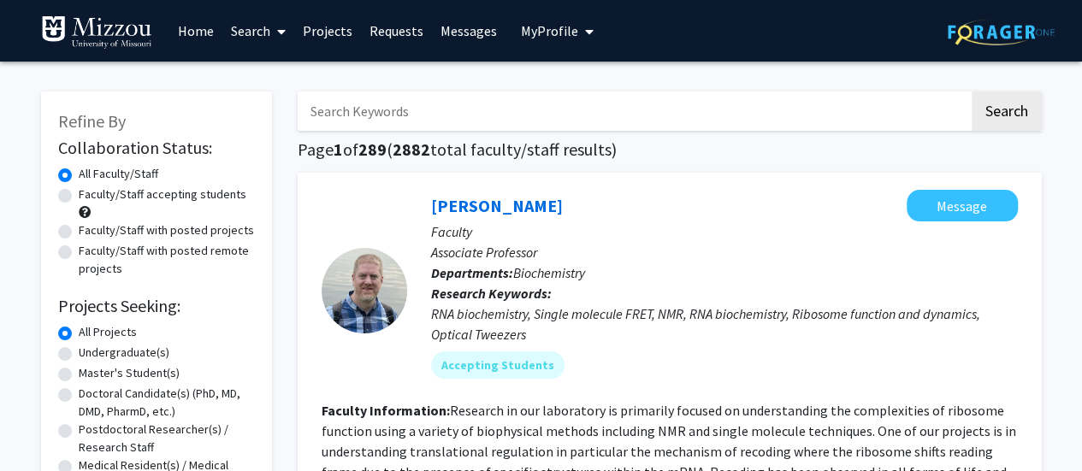
click at [330, 30] on link "Projects" at bounding box center [327, 31] width 67 height 60
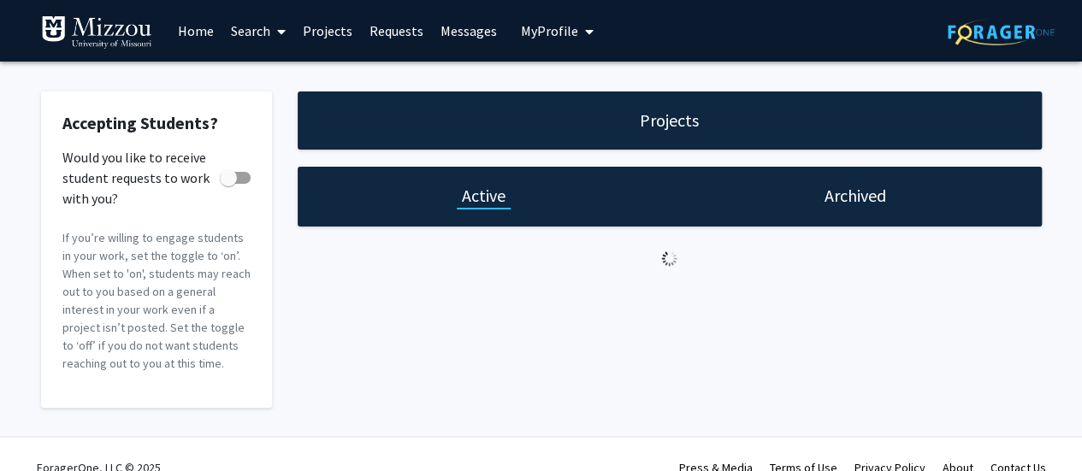
checkbox input "true"
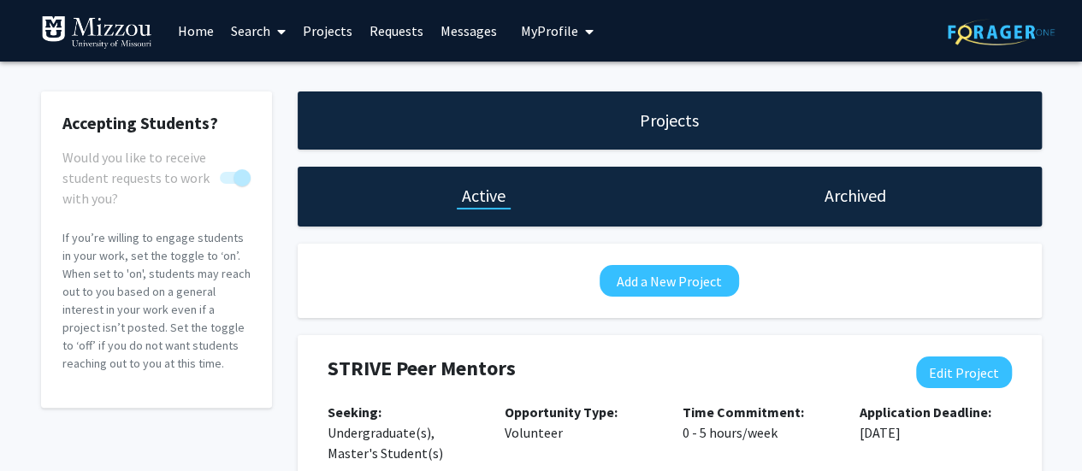
click at [240, 31] on link "Search" at bounding box center [258, 31] width 72 height 60
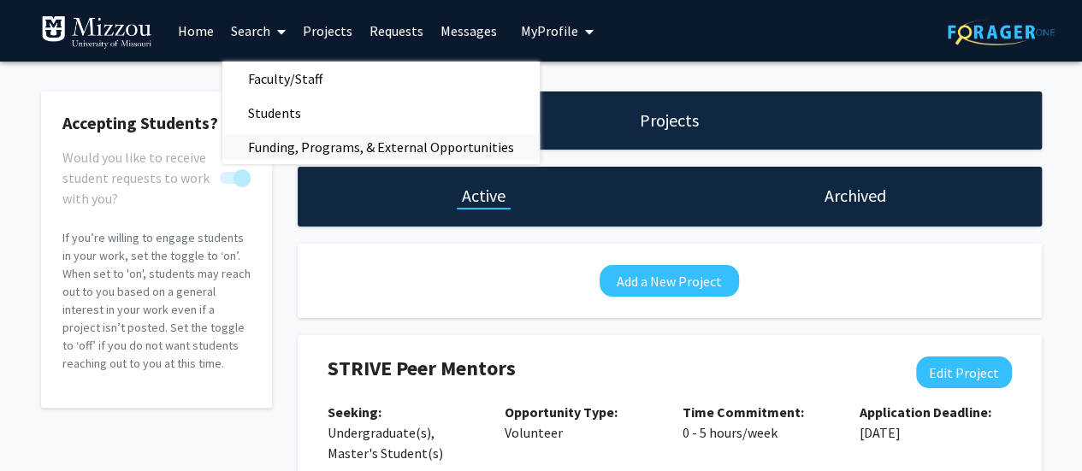
click at [341, 147] on span "Funding, Programs, & External Opportunities" at bounding box center [380, 147] width 317 height 34
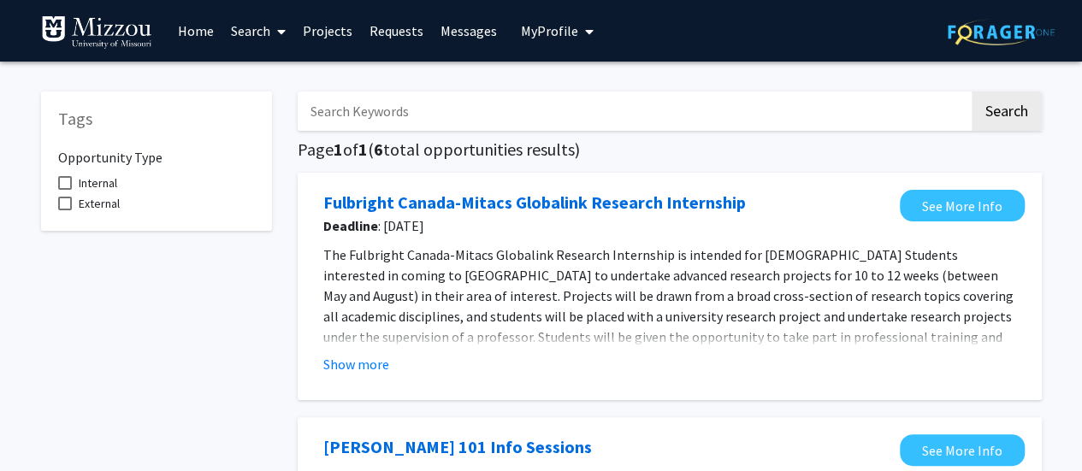
click at [585, 35] on icon "My profile dropdown to access profile and logout" at bounding box center [589, 32] width 9 height 14
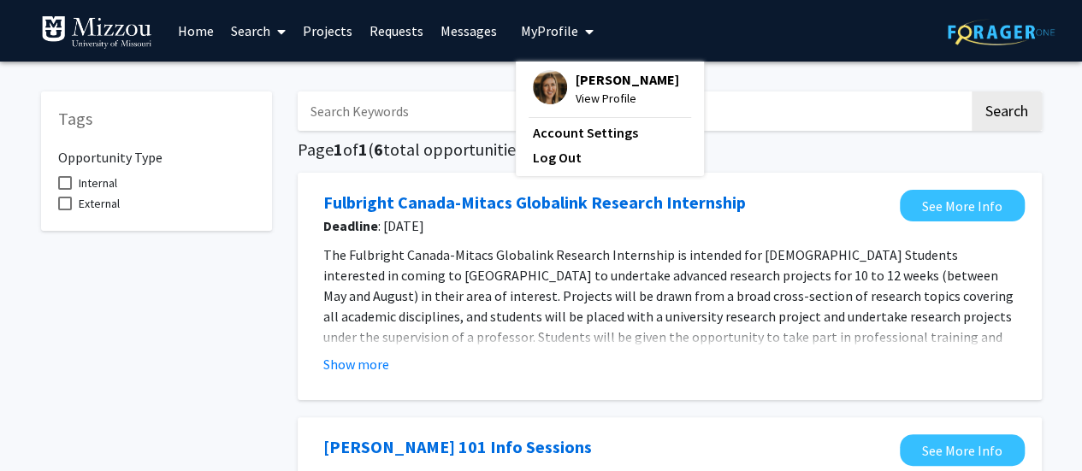
click at [467, 27] on link "Messages" at bounding box center [469, 31] width 74 height 60
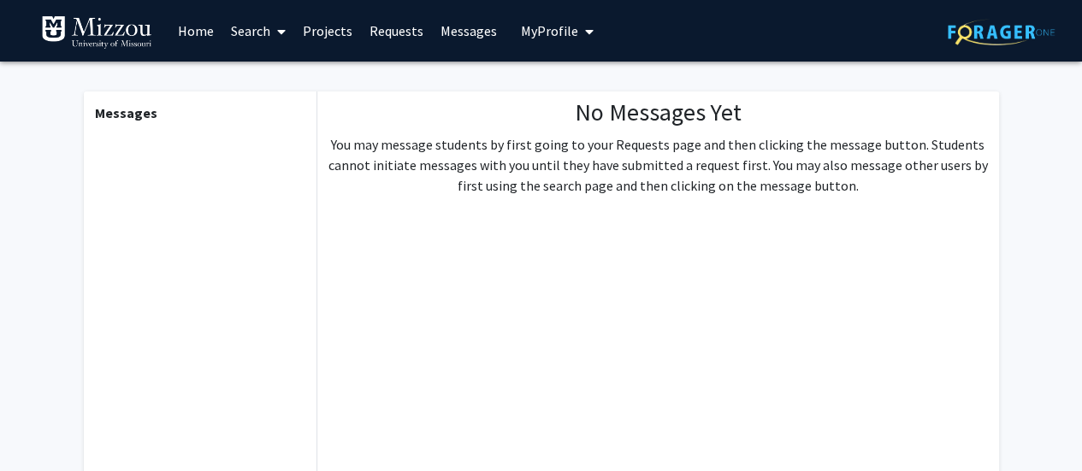
click at [376, 22] on link "Requests" at bounding box center [396, 31] width 71 height 60
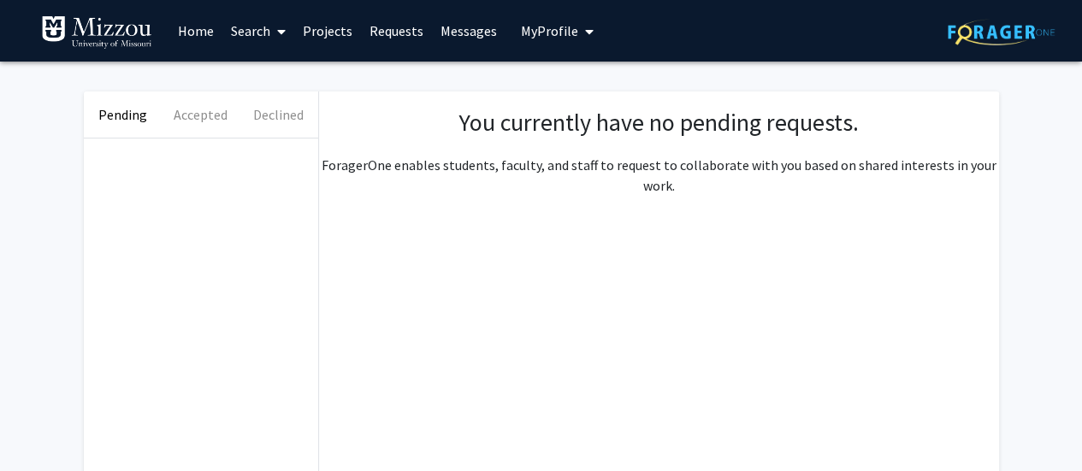
click at [328, 33] on link "Projects" at bounding box center [327, 31] width 67 height 60
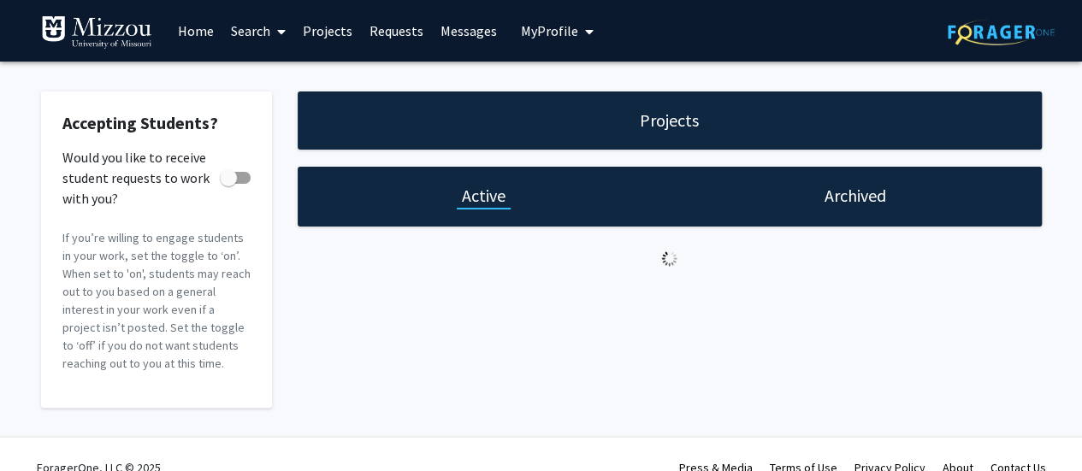
checkbox input "true"
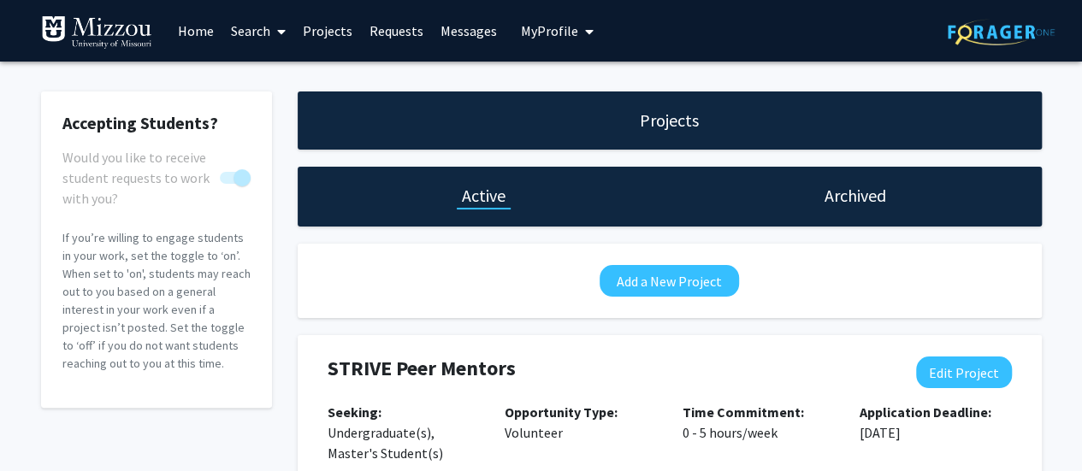
click at [578, 29] on span "My profile dropdown to access profile and logout" at bounding box center [585, 32] width 15 height 60
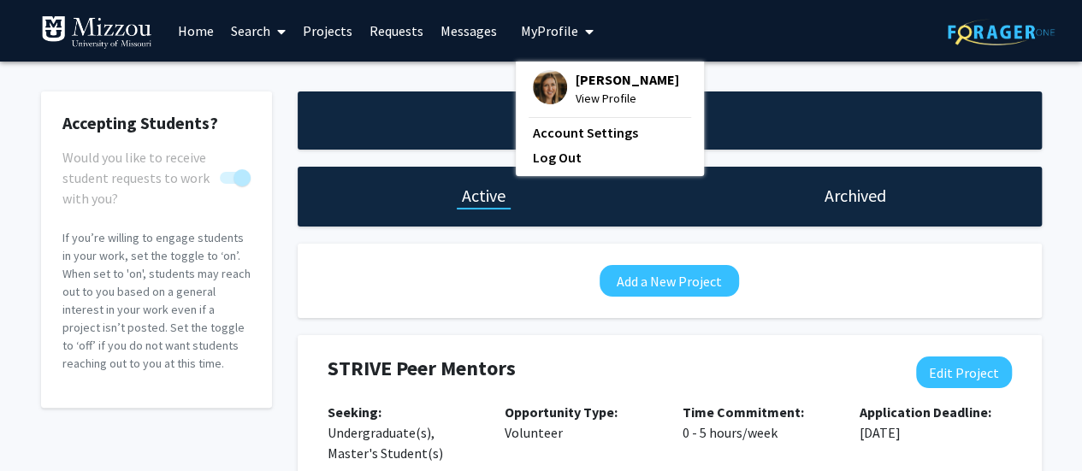
click at [473, 30] on link "Messages" at bounding box center [469, 31] width 74 height 60
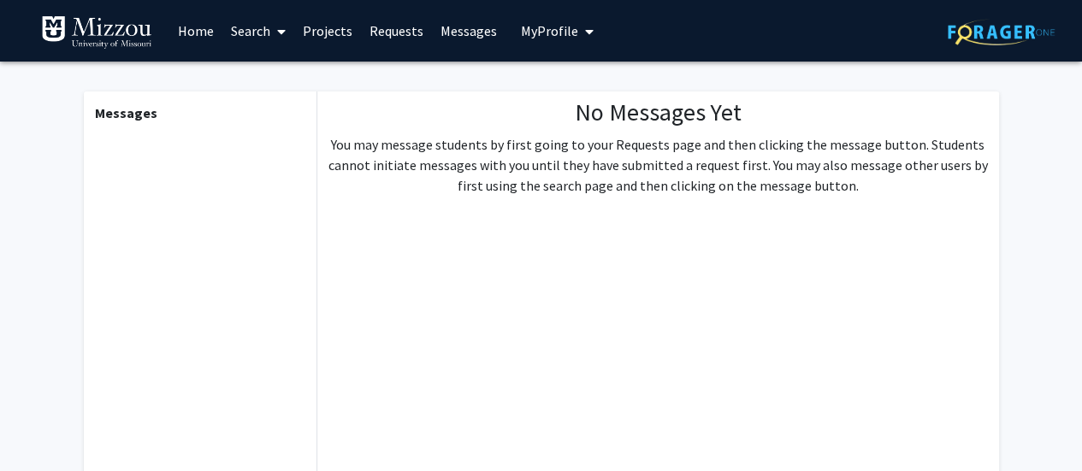
click at [342, 34] on link "Projects" at bounding box center [327, 31] width 67 height 60
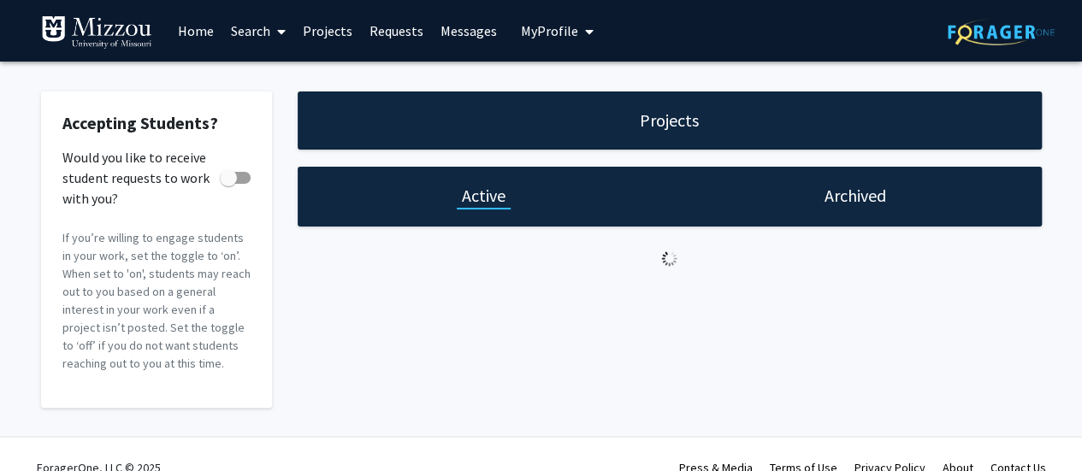
checkbox input "true"
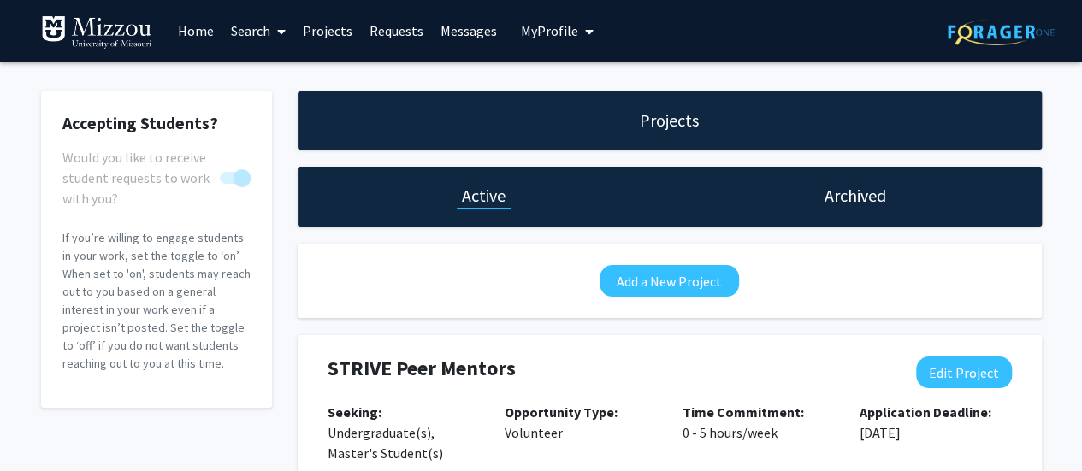
click at [204, 36] on link "Home" at bounding box center [195, 31] width 53 height 60
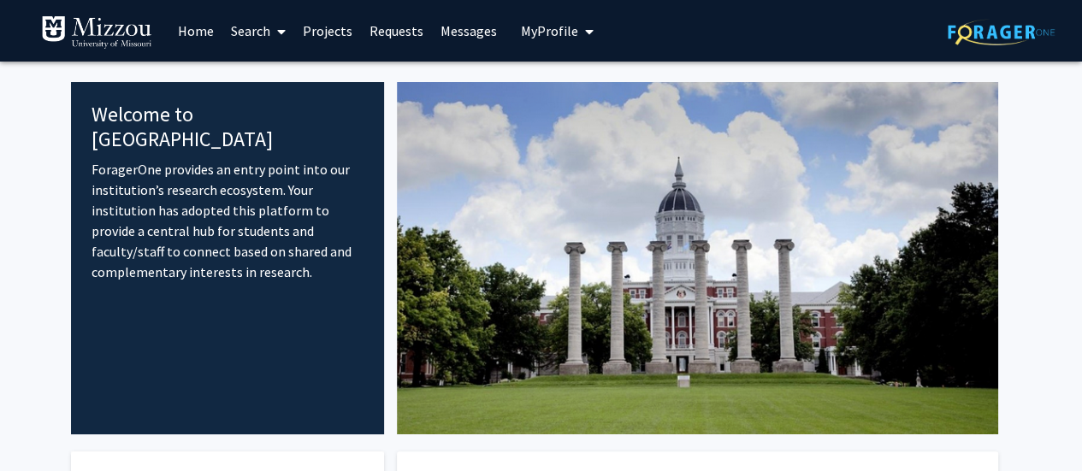
click at [240, 28] on link "Search" at bounding box center [258, 31] width 72 height 60
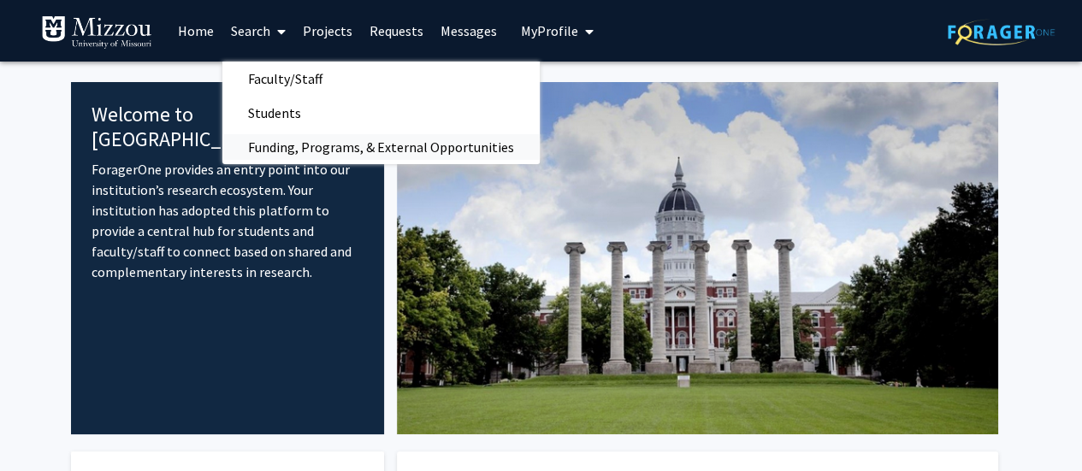
click at [336, 155] on span "Funding, Programs, & External Opportunities" at bounding box center [380, 147] width 317 height 34
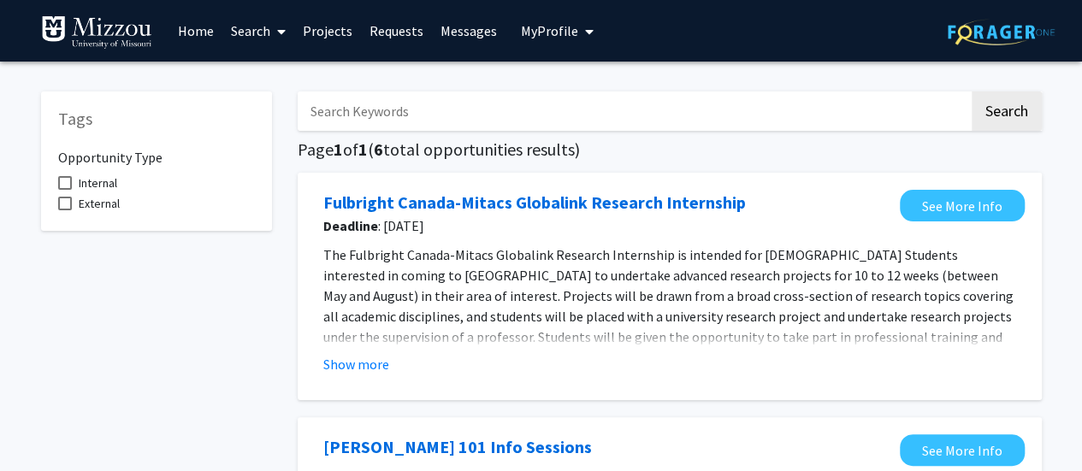
click at [585, 28] on icon "My profile dropdown to access profile and logout" at bounding box center [589, 32] width 9 height 14
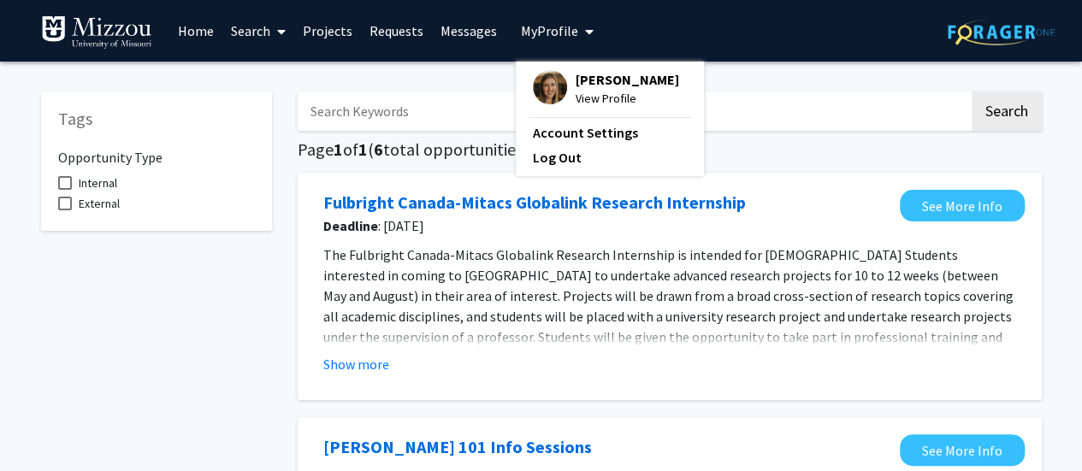
click at [585, 28] on icon "My profile dropdown to access profile and logout" at bounding box center [589, 32] width 9 height 14
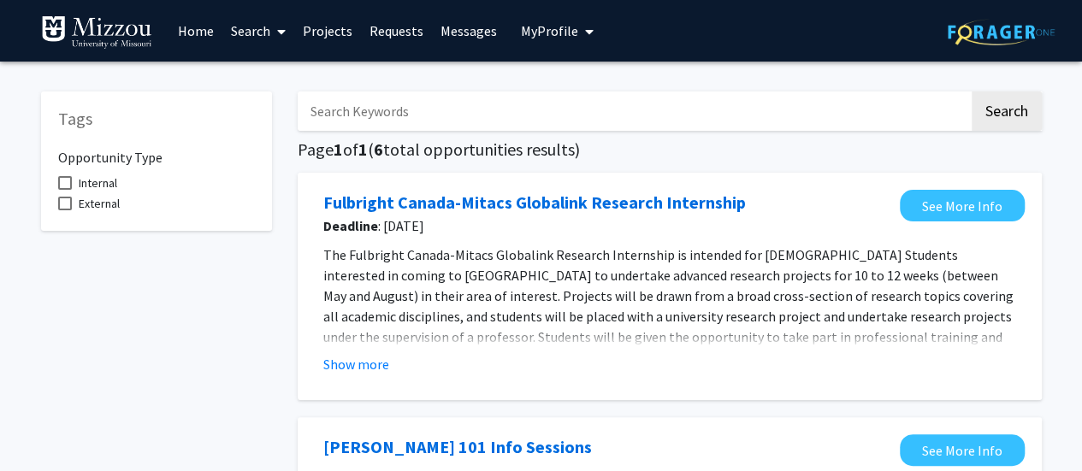
click at [587, 33] on icon "My profile dropdown to access profile and logout" at bounding box center [589, 32] width 9 height 14
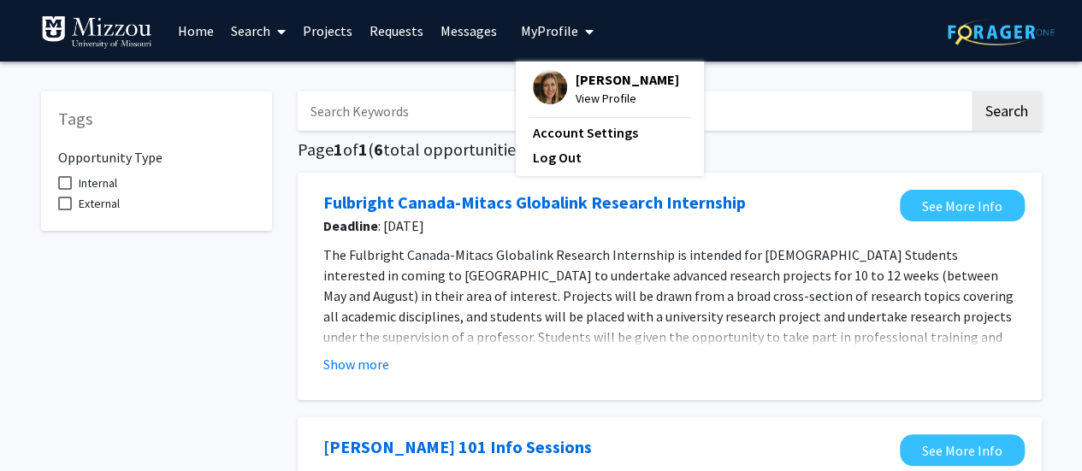
click at [619, 162] on link "Log Out" at bounding box center [610, 157] width 154 height 21
